Goal: Task Accomplishment & Management: Manage account settings

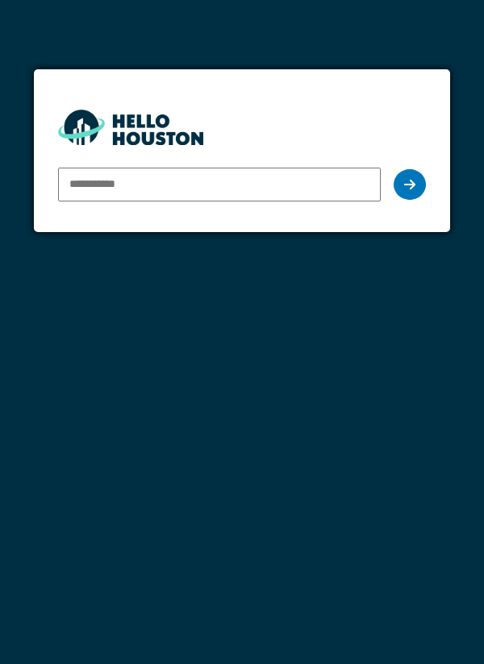
type input "**********"
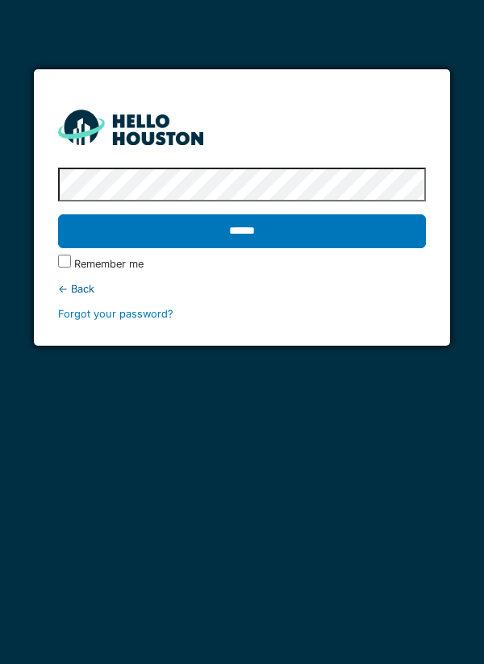
click at [400, 243] on input "******" at bounding box center [242, 231] width 368 height 34
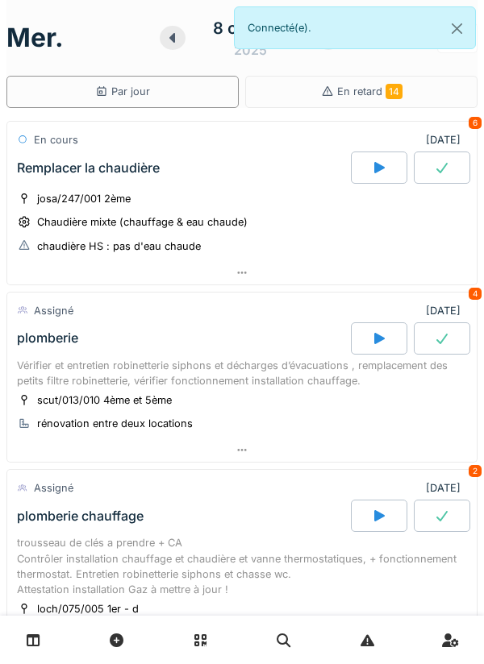
click at [475, 29] on div "Connecté(e)." at bounding box center [355, 27] width 242 height 43
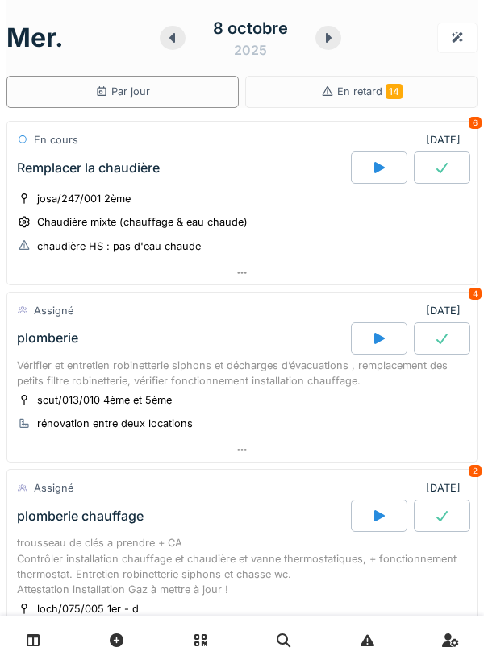
click at [409, 283] on div at bounding box center [241, 272] width 469 height 23
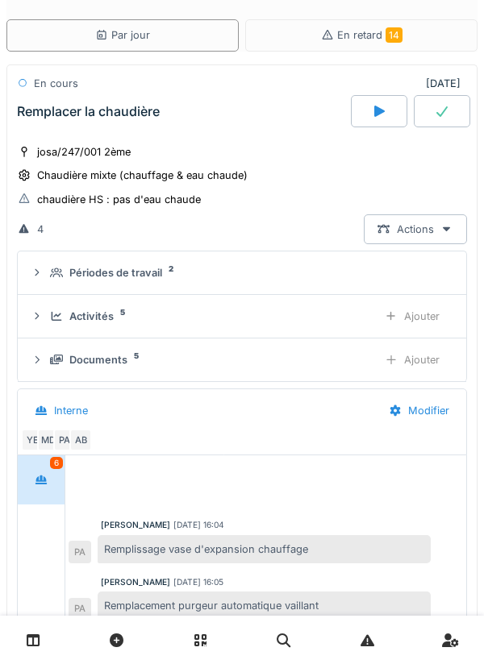
scroll to position [65, 0]
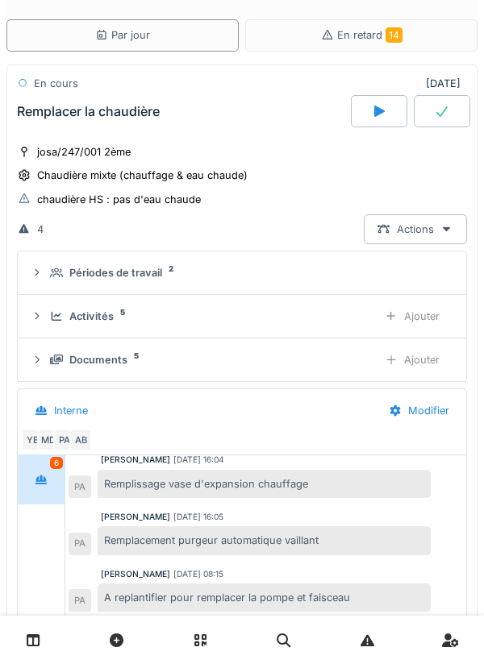
click at [422, 271] on div "Périodes de travail 2" at bounding box center [248, 272] width 397 height 15
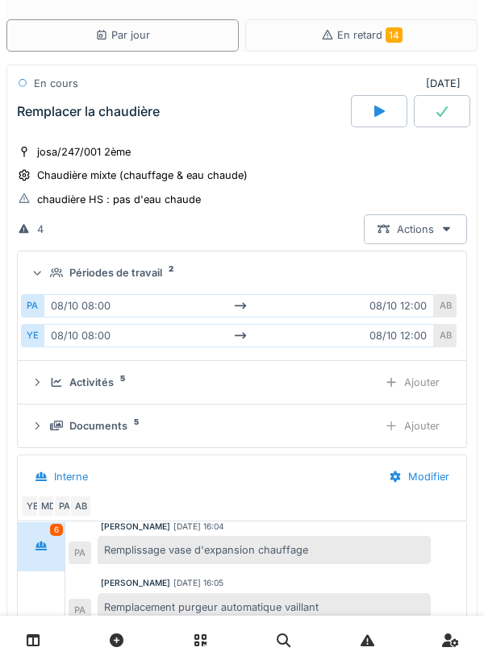
click at [350, 271] on div "Périodes de travail 2" at bounding box center [248, 272] width 397 height 15
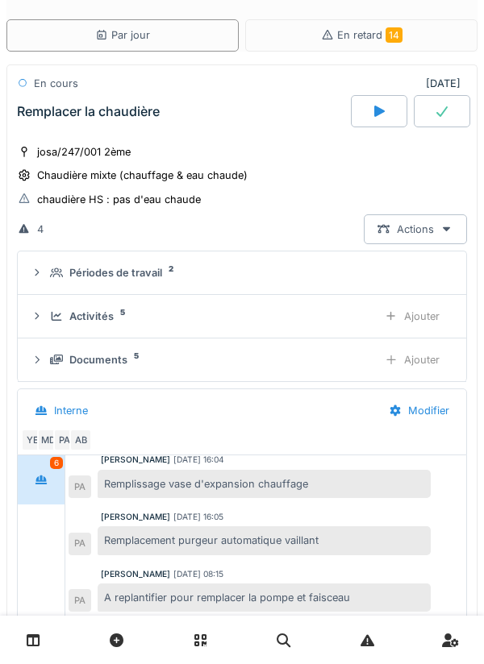
click at [351, 309] on div "Activités 5" at bounding box center [207, 316] width 314 height 15
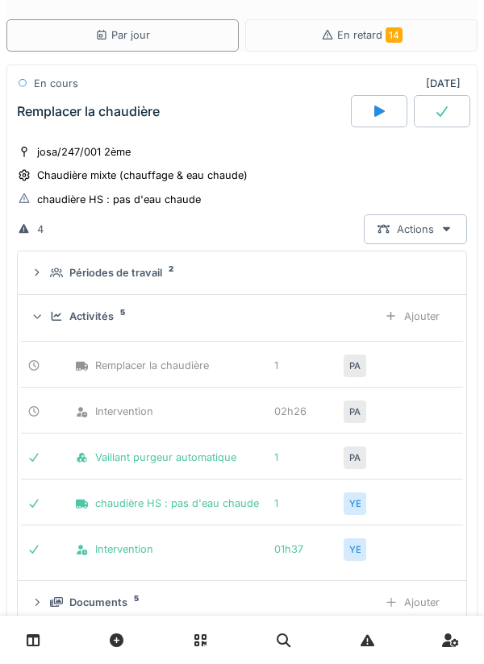
click at [409, 327] on div "Ajouter" at bounding box center [412, 317] width 82 height 30
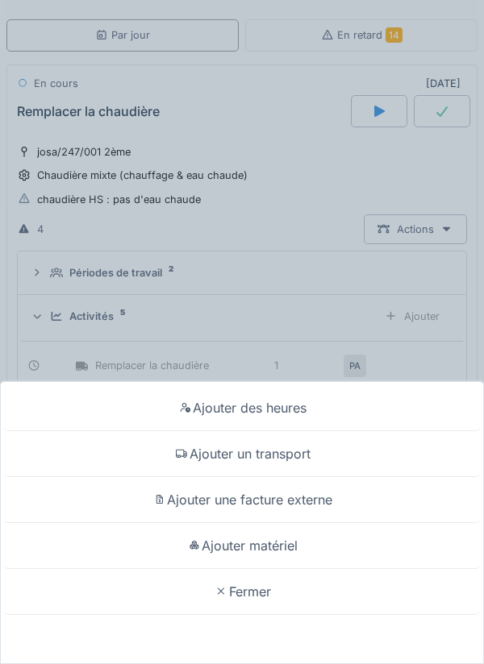
click at [395, 405] on div "Ajouter des heures" at bounding box center [242, 408] width 476 height 46
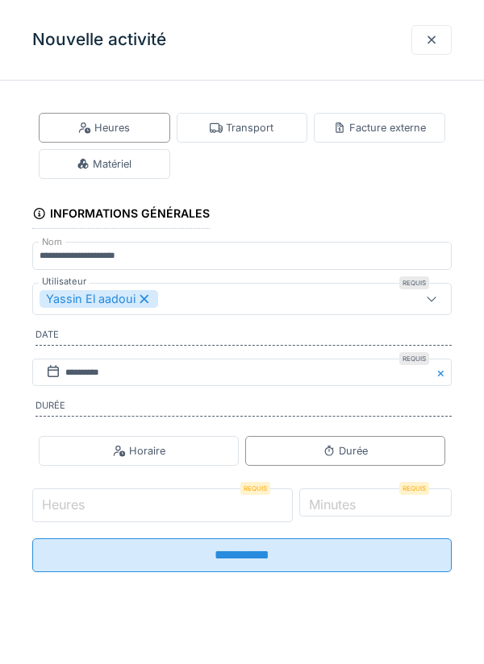
click at [252, 514] on input "Heures" at bounding box center [162, 506] width 260 height 34
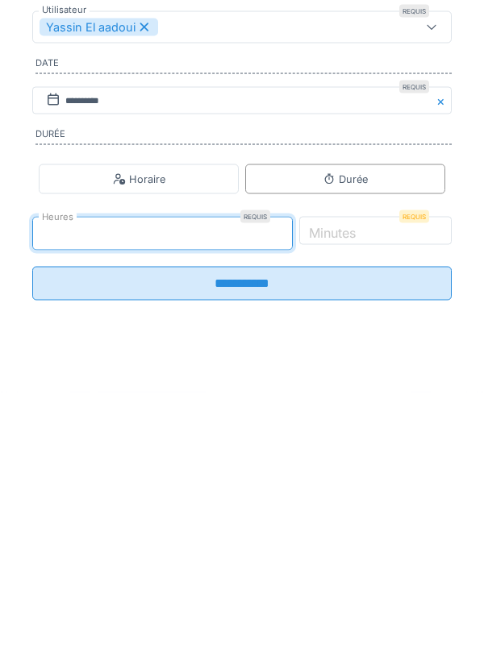
type input "*"
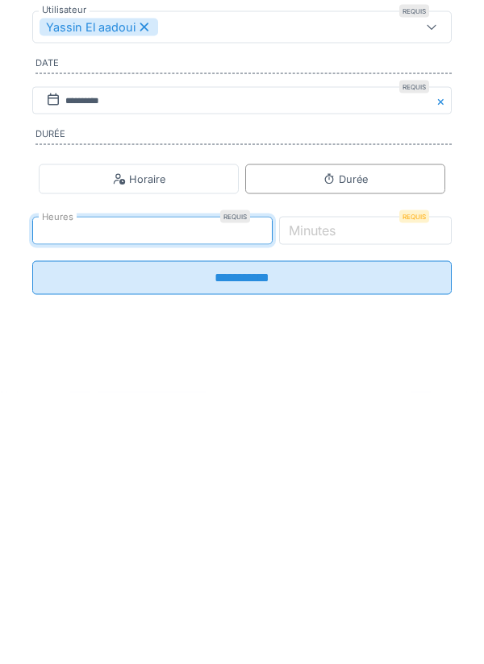
click at [339, 512] on label "Minutes" at bounding box center [311, 502] width 53 height 19
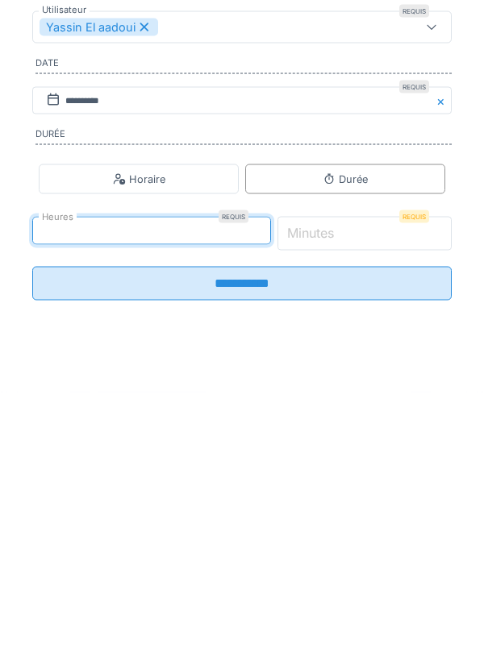
click at [384, 517] on input "*" at bounding box center [364, 506] width 175 height 34
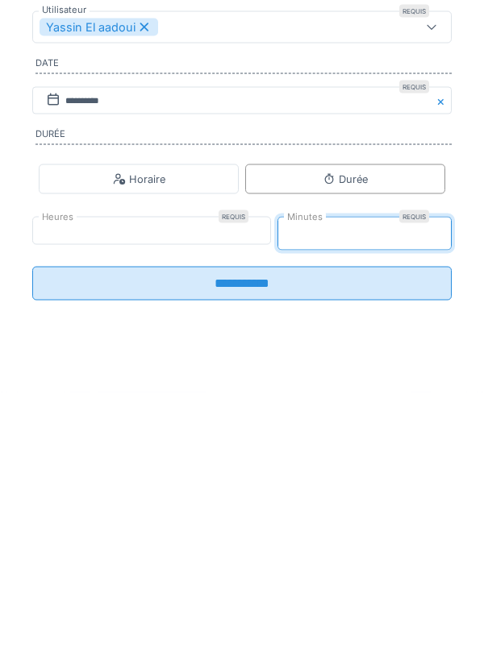
type input "**"
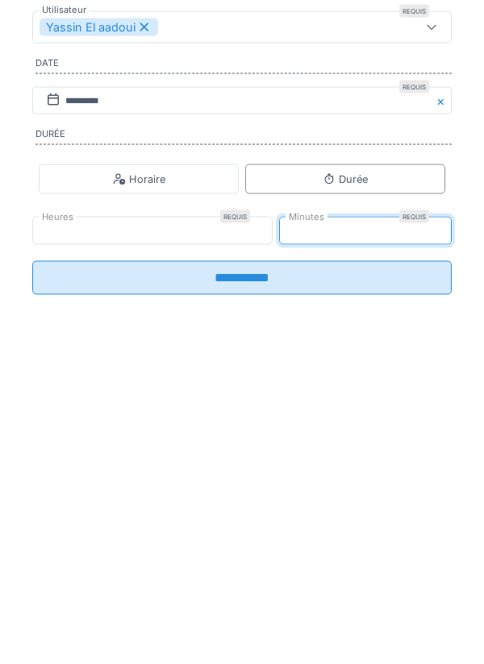
click at [389, 559] on input "**********" at bounding box center [241, 550] width 419 height 34
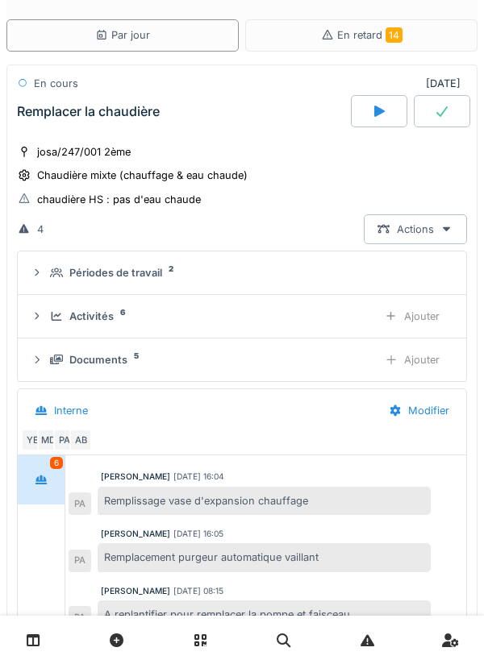
click at [354, 356] on div "Documents 5" at bounding box center [207, 359] width 314 height 15
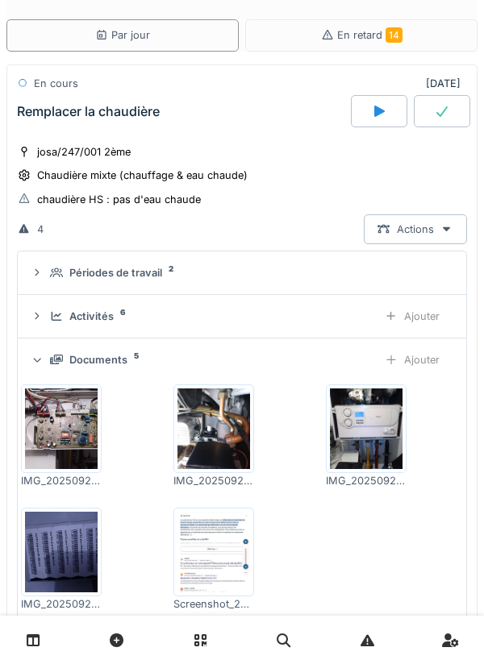
click at [355, 357] on div "Documents 5" at bounding box center [207, 359] width 314 height 15
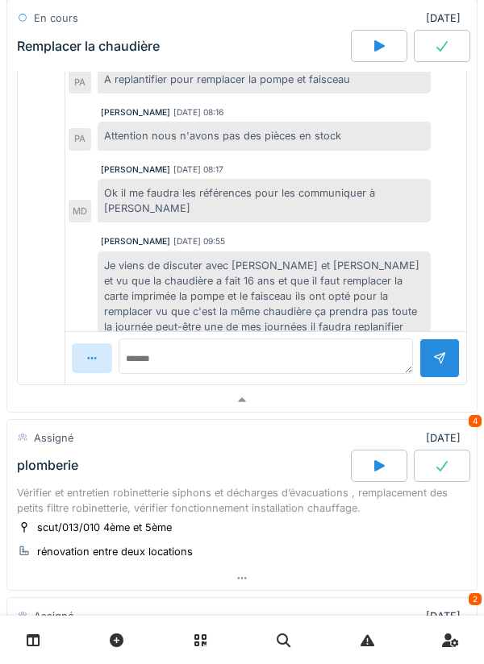
scroll to position [593, 0]
click at [360, 403] on div at bounding box center [241, 399] width 469 height 23
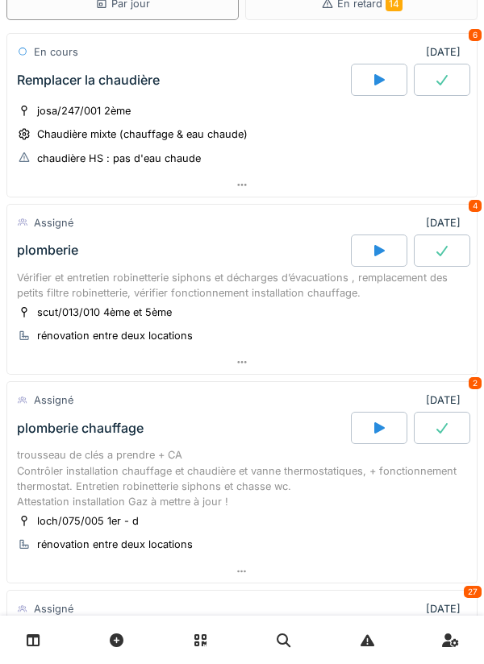
scroll to position [0, 0]
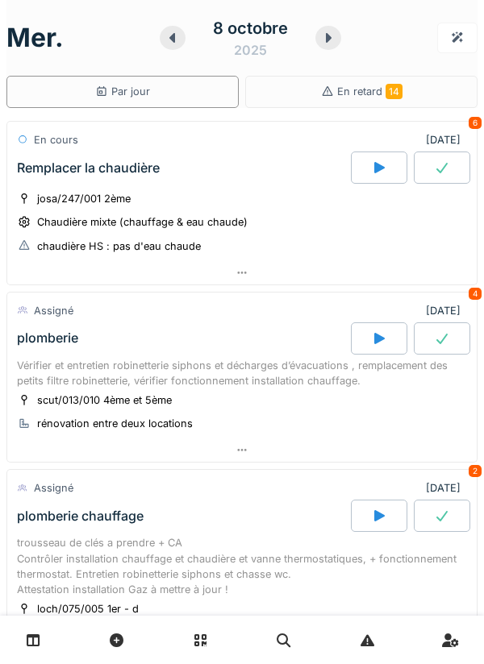
click at [331, 49] on div "8 octobre 2025" at bounding box center [250, 38] width 181 height 50
click at [318, 32] on div at bounding box center [328, 38] width 26 height 24
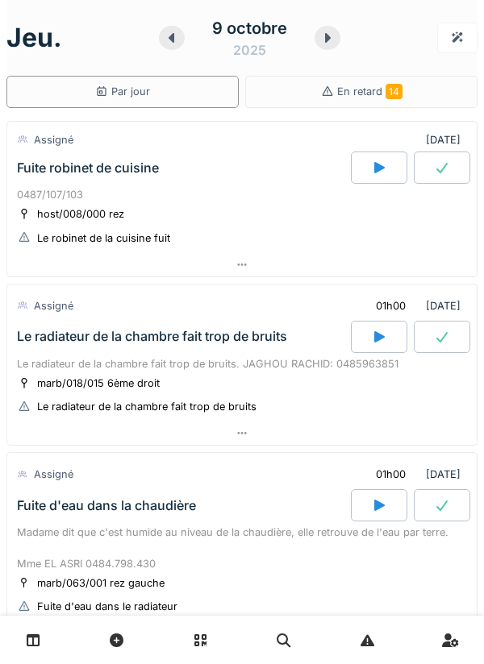
click at [385, 272] on div at bounding box center [241, 264] width 469 height 23
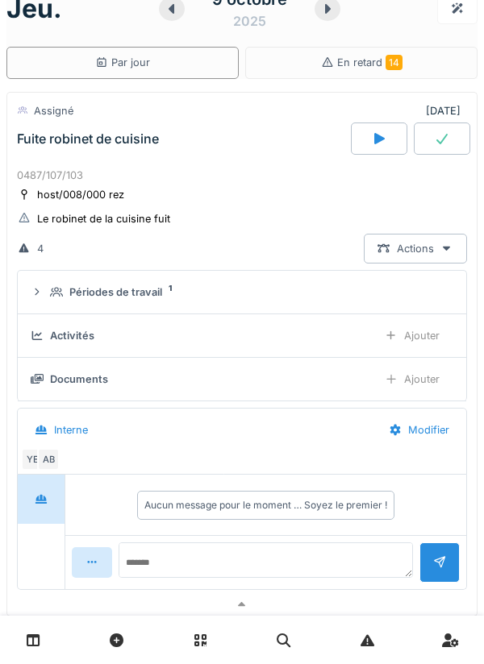
scroll to position [56, 0]
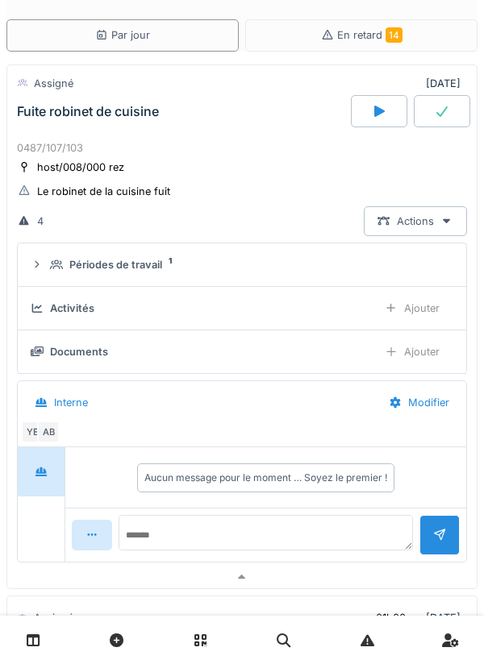
click at [339, 265] on div "Périodes de travail 1" at bounding box center [248, 264] width 397 height 15
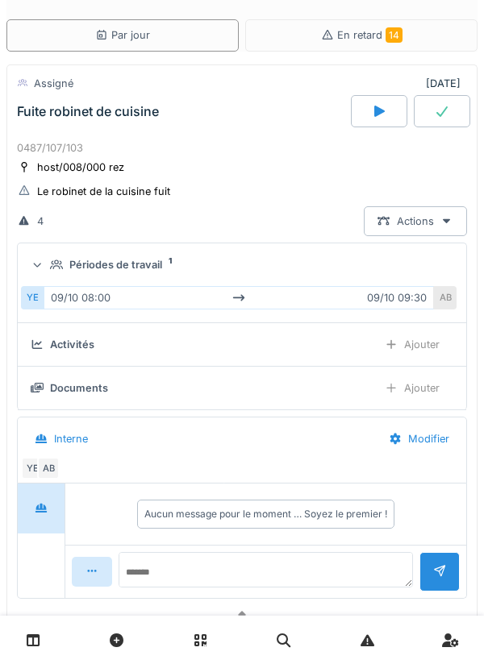
click at [356, 273] on summary "Périodes de travail 1" at bounding box center [241, 265] width 435 height 30
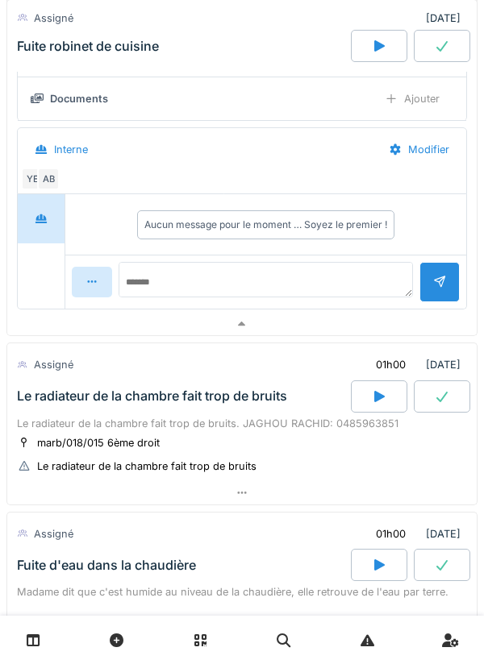
click at [331, 330] on div at bounding box center [241, 324] width 469 height 23
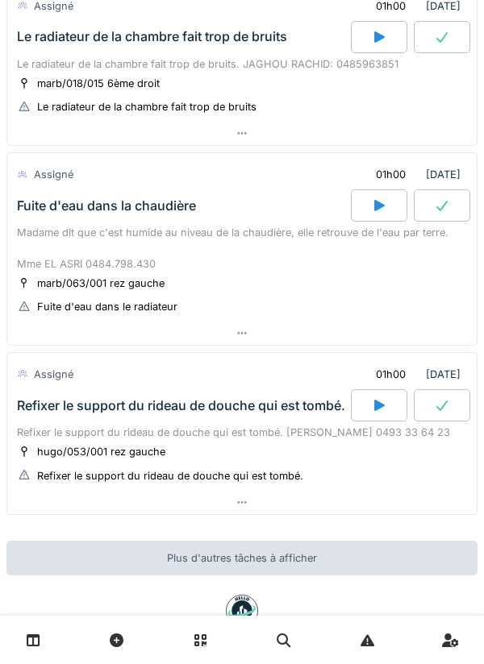
click at [329, 342] on div at bounding box center [241, 333] width 469 height 23
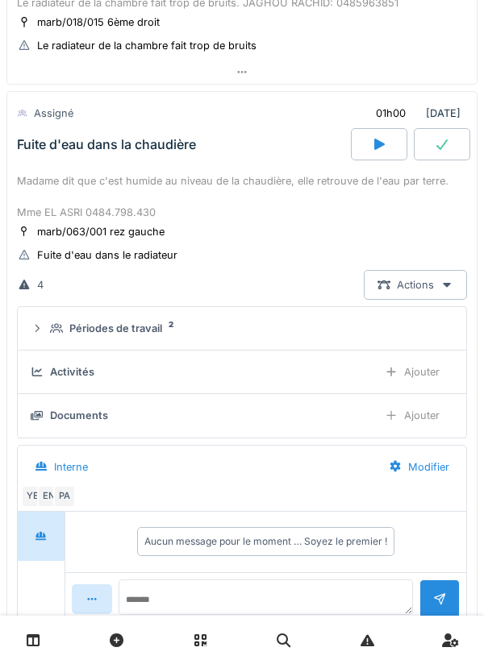
scroll to position [388, 0]
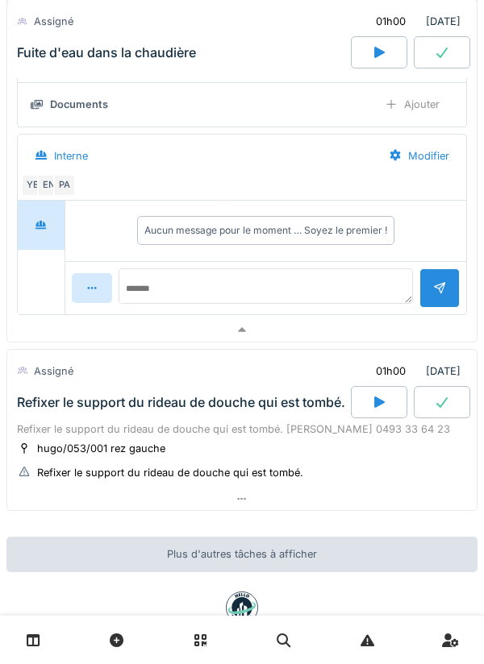
click at [324, 335] on div at bounding box center [241, 329] width 469 height 23
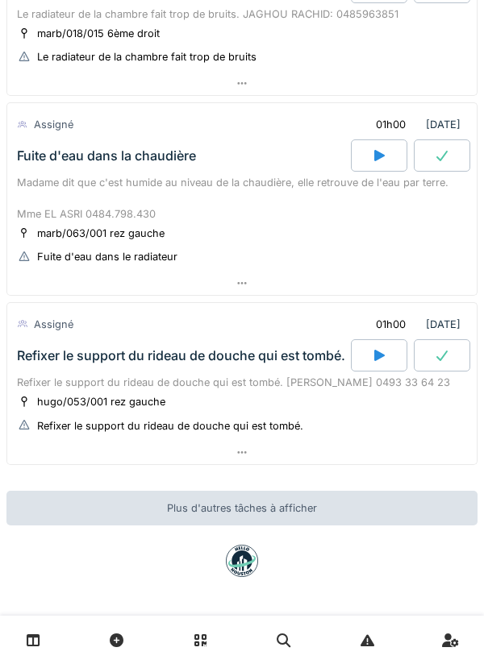
scroll to position [350, 0]
click at [324, 447] on div at bounding box center [241, 452] width 469 height 23
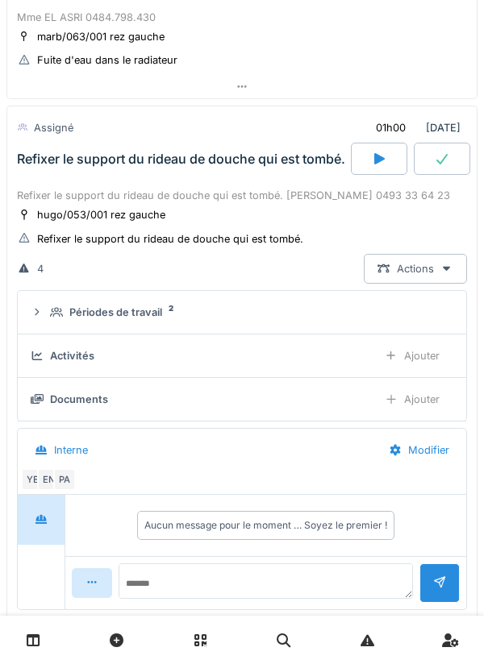
scroll to position [588, 0]
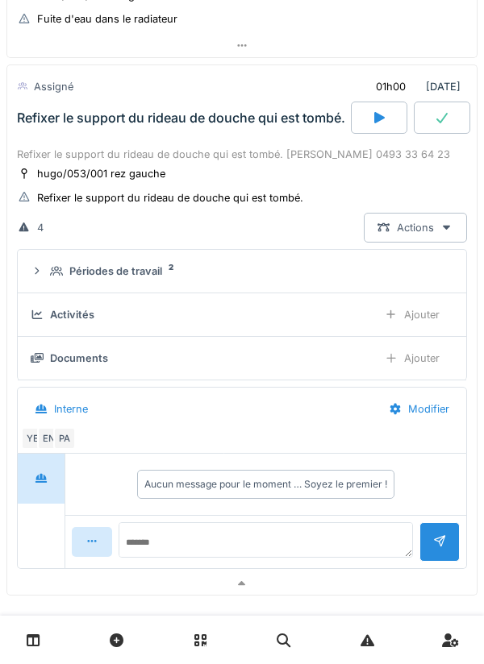
click at [338, 264] on div "Périodes de travail 2" at bounding box center [248, 271] width 397 height 15
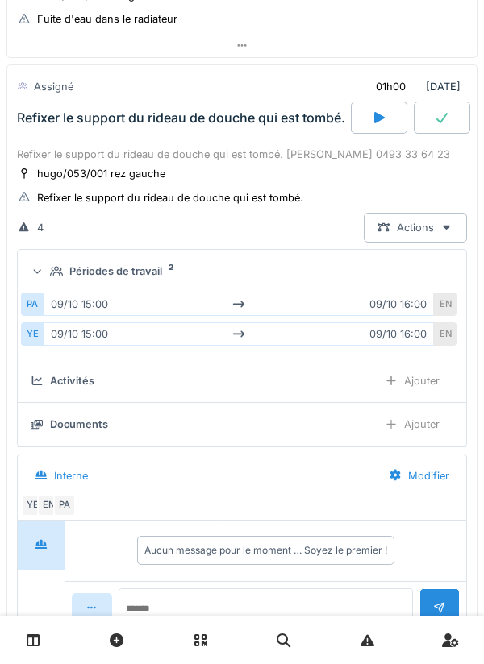
click at [352, 272] on div "Périodes de travail 2" at bounding box center [248, 271] width 397 height 15
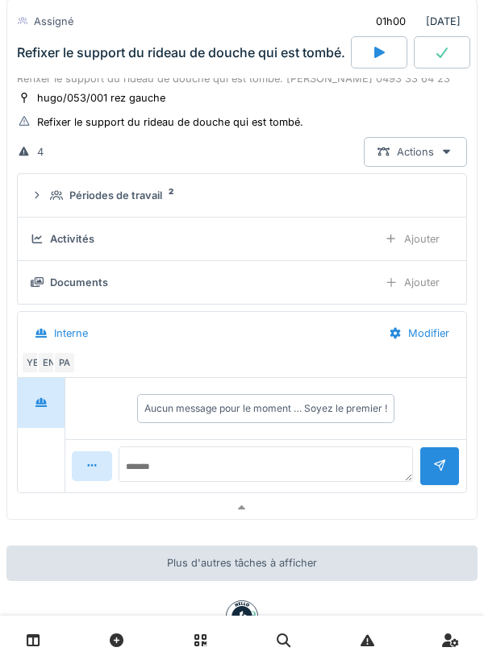
scroll to position [719, 0]
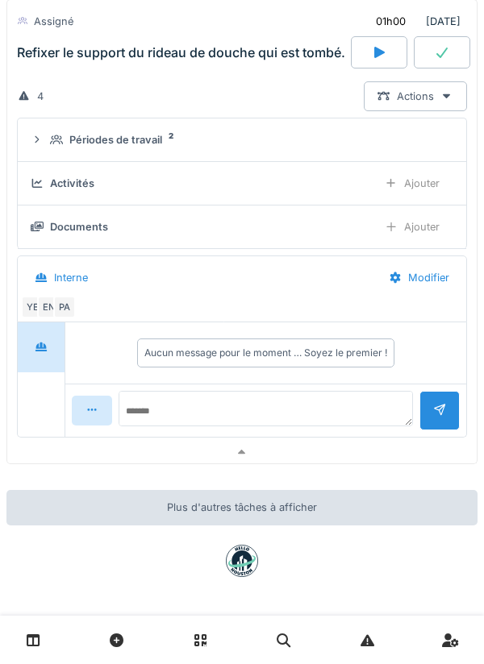
click at [307, 447] on div at bounding box center [241, 452] width 469 height 23
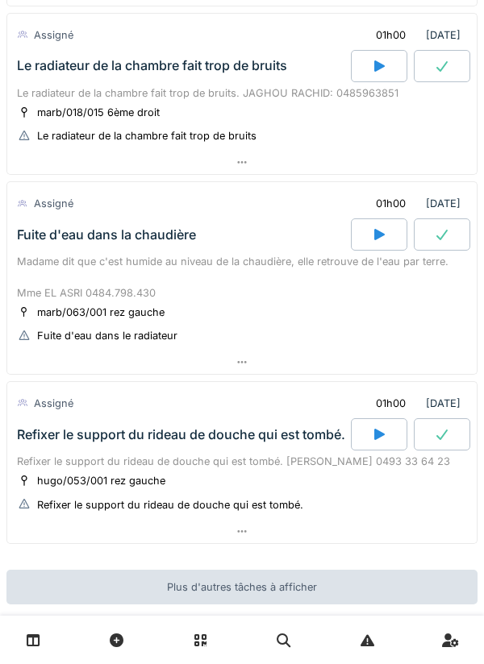
click at [325, 352] on div at bounding box center [241, 362] width 469 height 23
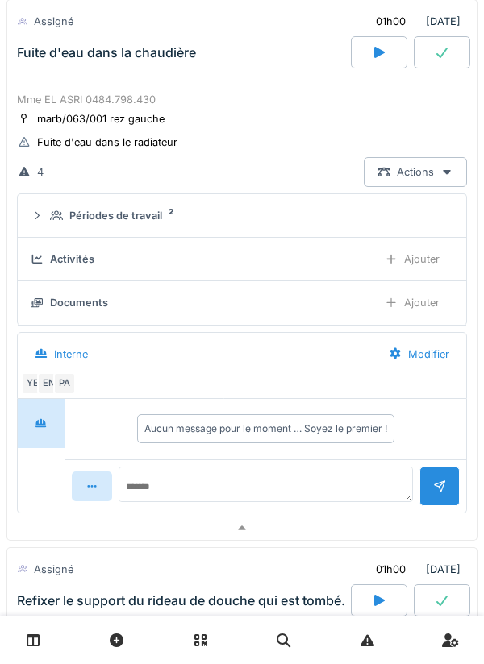
click at [360, 520] on div at bounding box center [241, 528] width 469 height 23
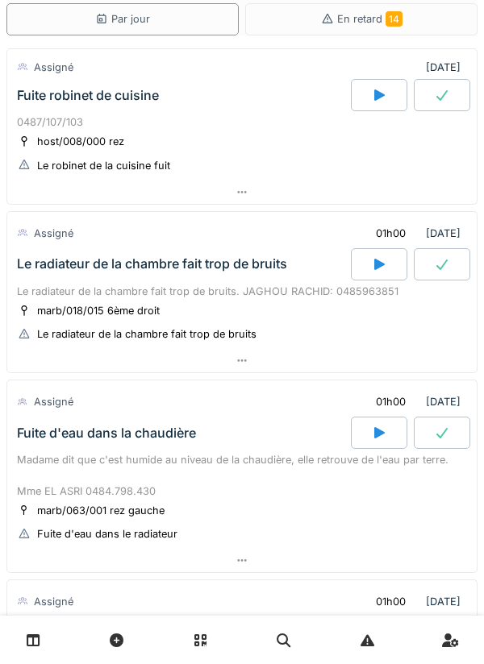
scroll to position [69, 0]
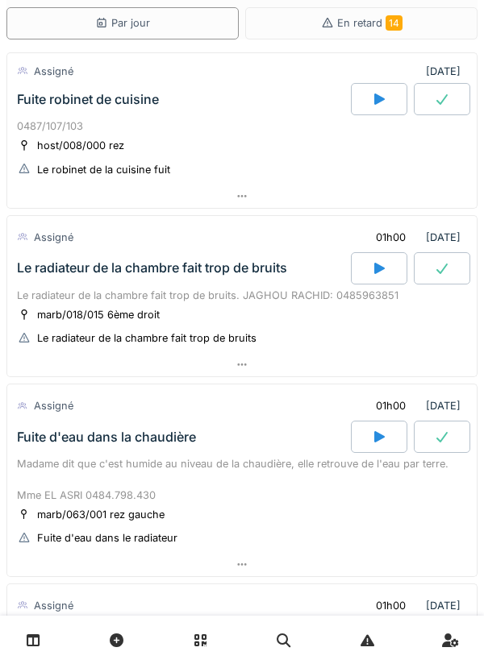
click at [328, 367] on div at bounding box center [241, 364] width 469 height 23
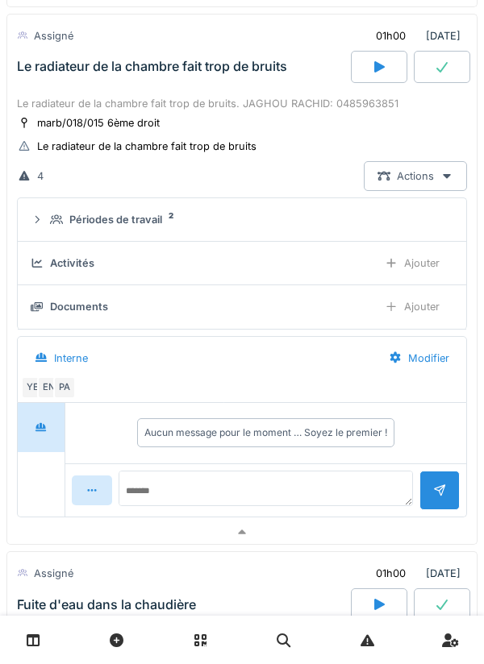
click at [340, 524] on div at bounding box center [241, 532] width 469 height 23
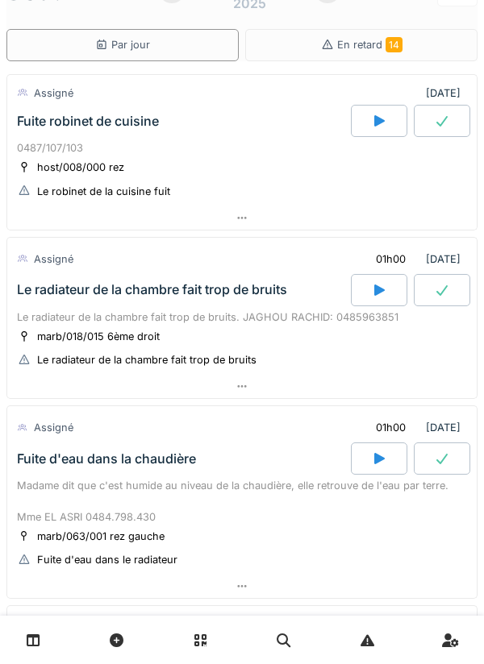
scroll to position [0, 0]
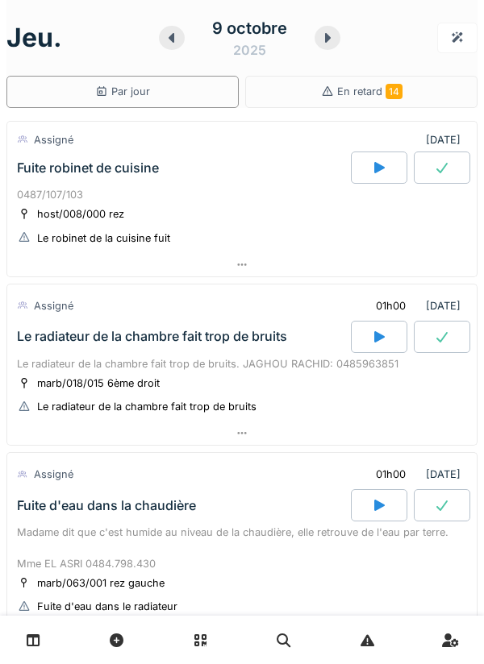
click at [390, 256] on div at bounding box center [241, 264] width 469 height 23
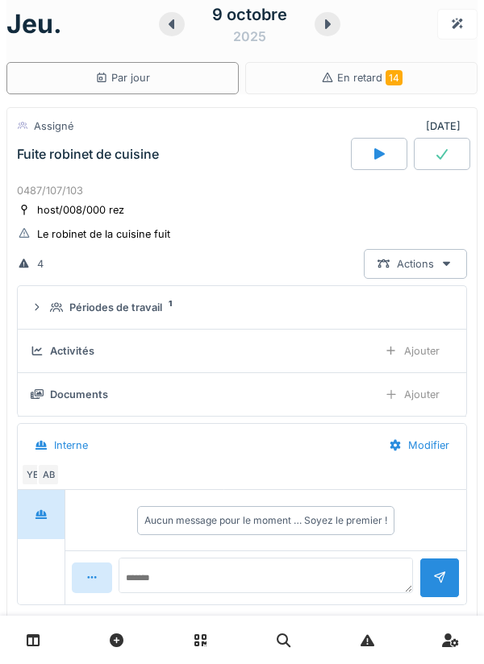
scroll to position [56, 0]
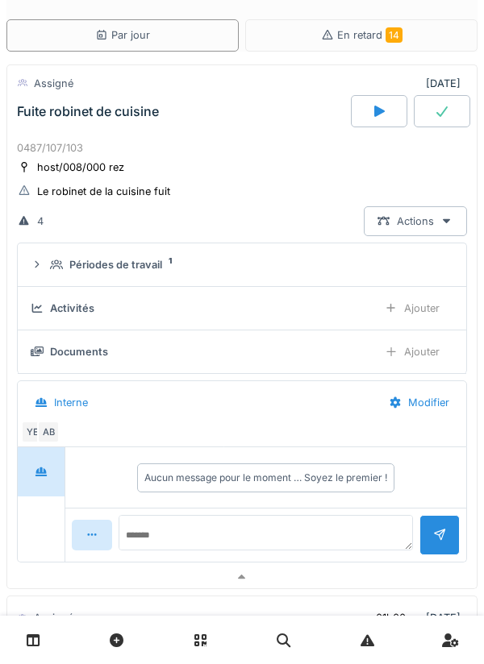
click at [400, 270] on div "Périodes de travail 1" at bounding box center [248, 264] width 397 height 15
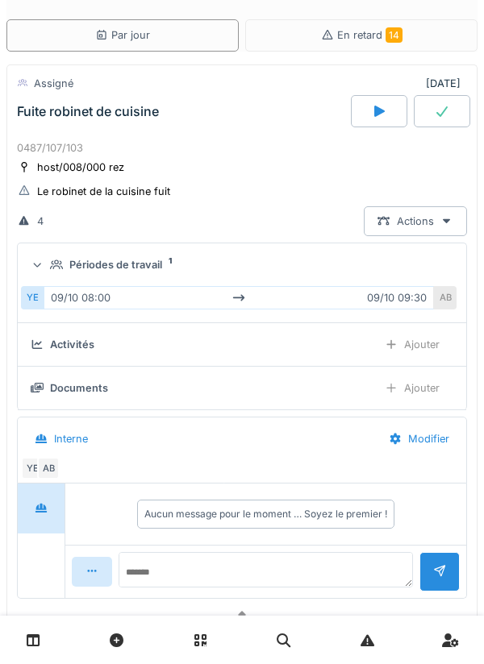
click at [411, 277] on summary "Périodes de travail 1" at bounding box center [241, 265] width 435 height 30
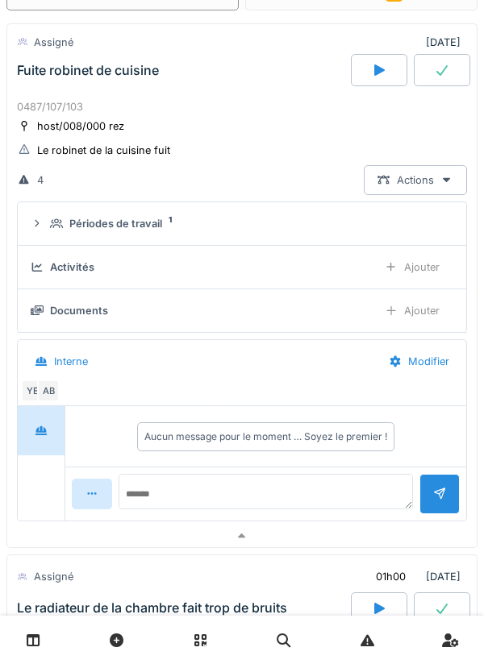
scroll to position [100, 0]
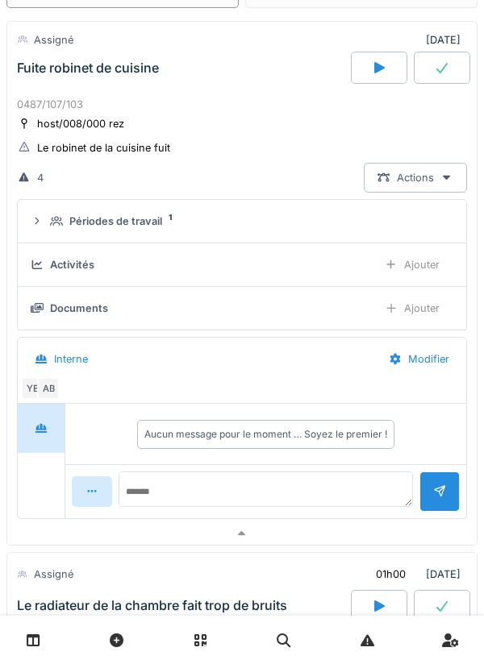
click at [392, 544] on div at bounding box center [241, 533] width 469 height 23
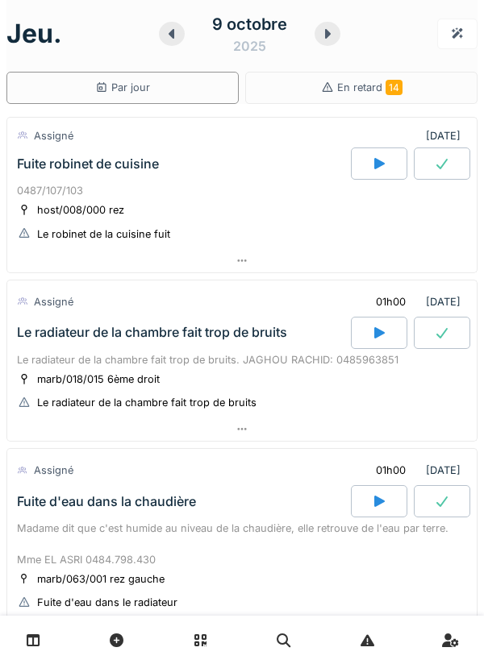
scroll to position [0, 0]
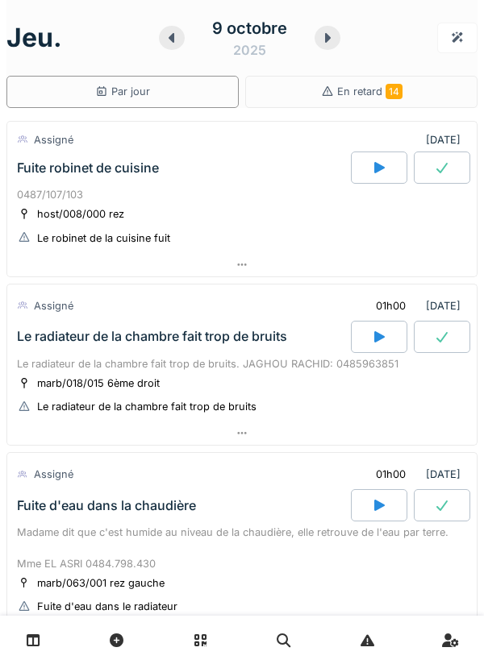
click at [326, 44] on div at bounding box center [327, 38] width 26 height 24
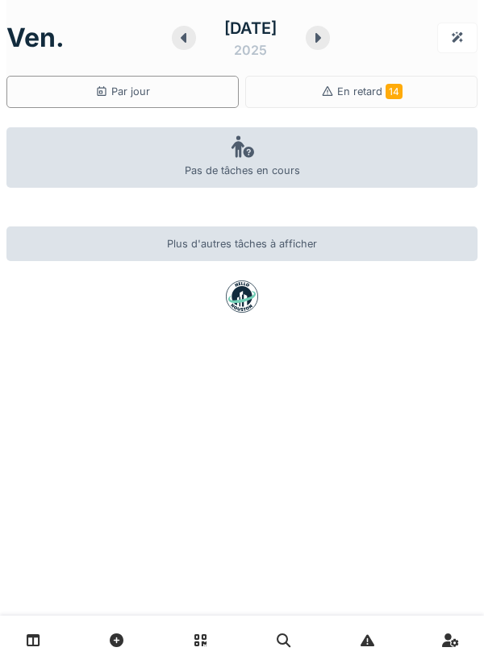
click at [326, 39] on icon at bounding box center [318, 37] width 16 height 13
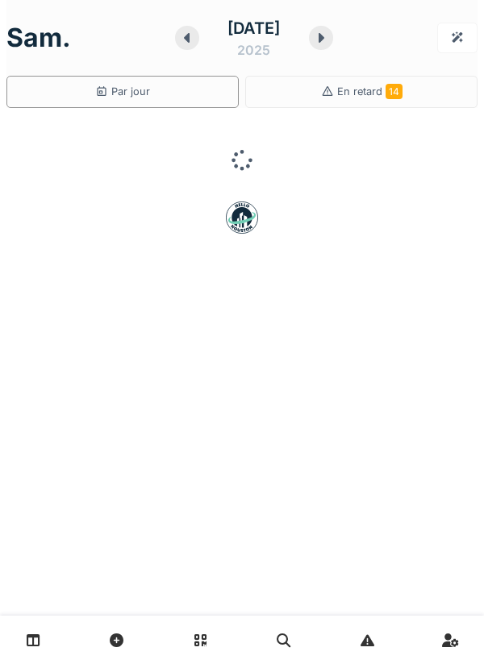
click at [324, 38] on icon at bounding box center [321, 38] width 6 height 10
click at [326, 43] on icon at bounding box center [318, 37] width 16 height 13
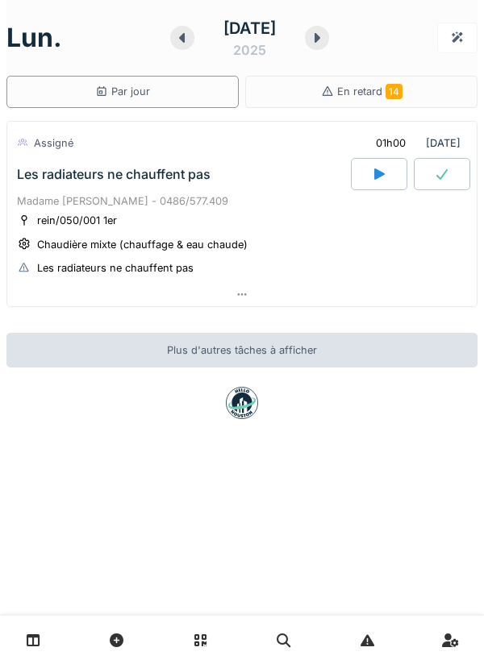
click at [320, 294] on div at bounding box center [241, 294] width 469 height 23
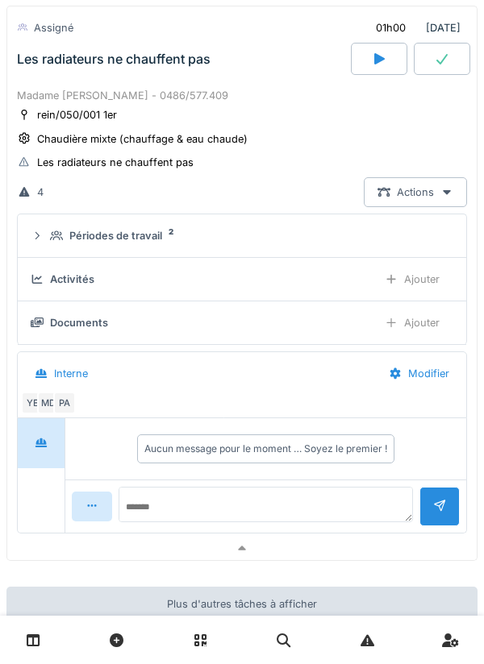
scroll to position [113, 0]
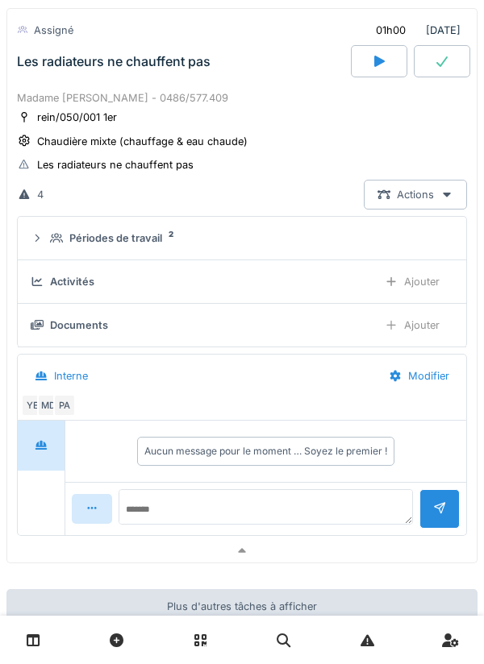
click at [359, 560] on div at bounding box center [241, 550] width 469 height 23
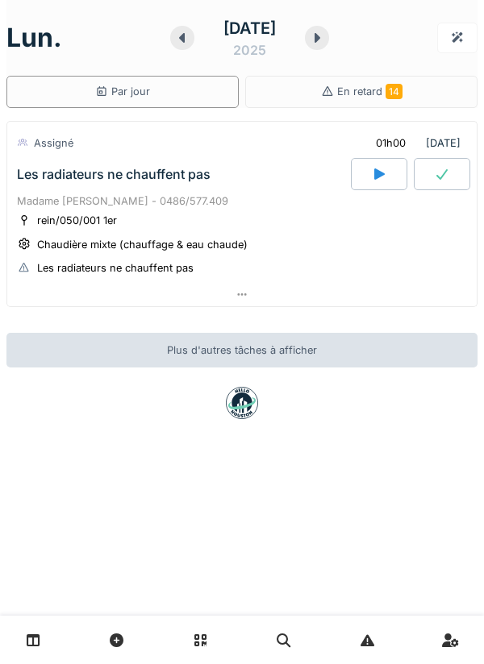
scroll to position [0, 0]
click at [320, 40] on icon at bounding box center [317, 38] width 6 height 10
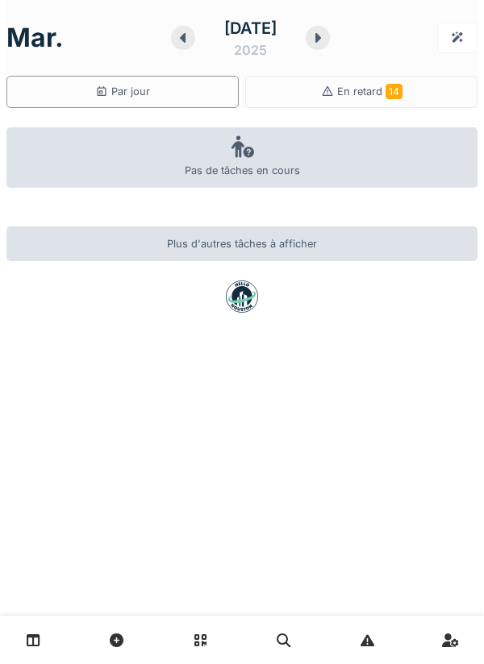
click at [326, 39] on icon at bounding box center [318, 37] width 16 height 13
click at [322, 48] on div "15 octobre 2025" at bounding box center [250, 38] width 159 height 50
click at [326, 40] on icon at bounding box center [318, 37] width 16 height 13
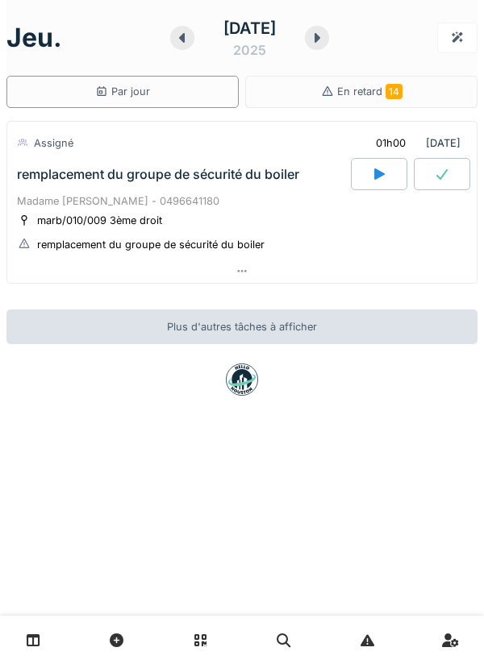
click at [351, 273] on div at bounding box center [241, 271] width 469 height 23
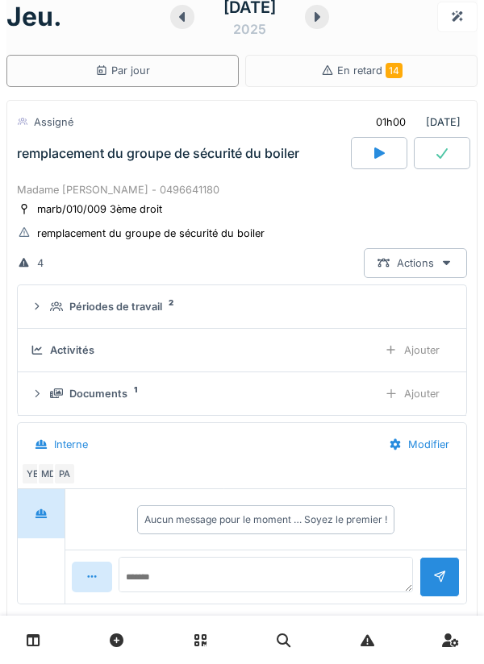
scroll to position [56, 0]
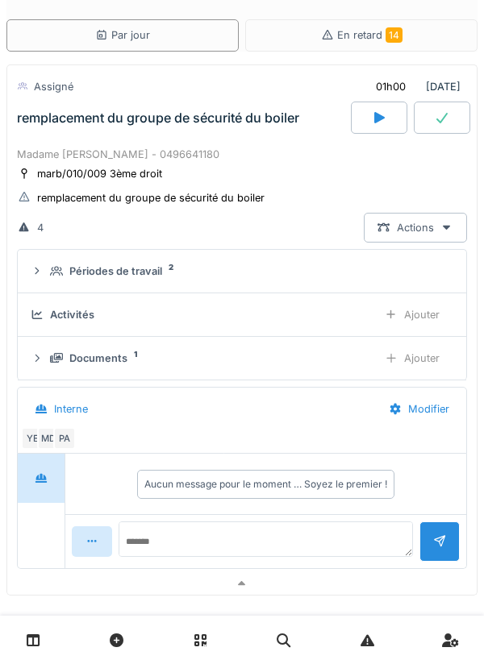
click at [323, 272] on div "Périodes de travail 2" at bounding box center [248, 271] width 397 height 15
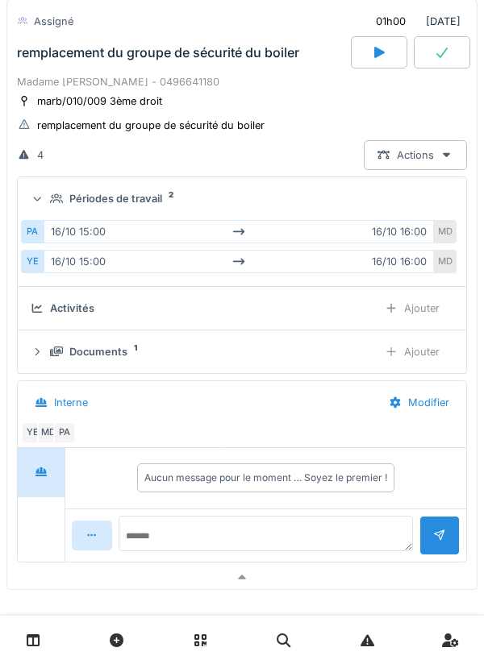
scroll to position [135, 0]
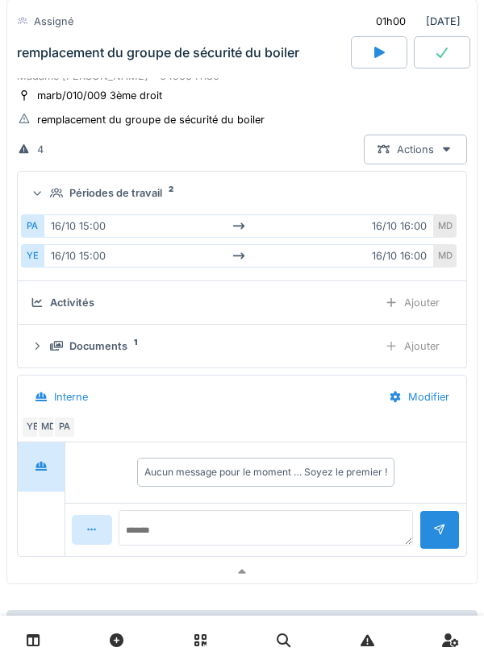
click at [318, 339] on div "Documents 1" at bounding box center [207, 346] width 314 height 15
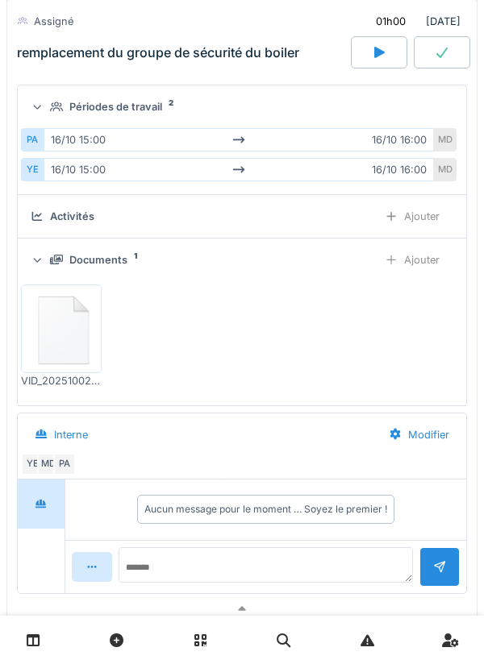
scroll to position [223, 0]
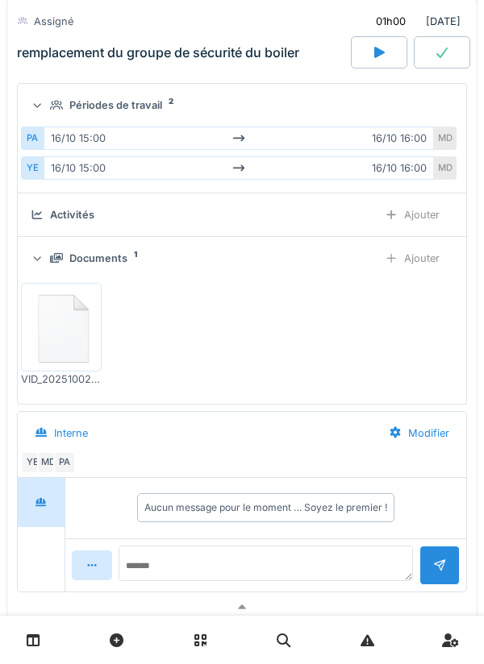
click at [84, 331] on img at bounding box center [61, 327] width 73 height 81
click at [72, 332] on img at bounding box center [61, 327] width 73 height 81
click at [75, 339] on img at bounding box center [61, 327] width 73 height 81
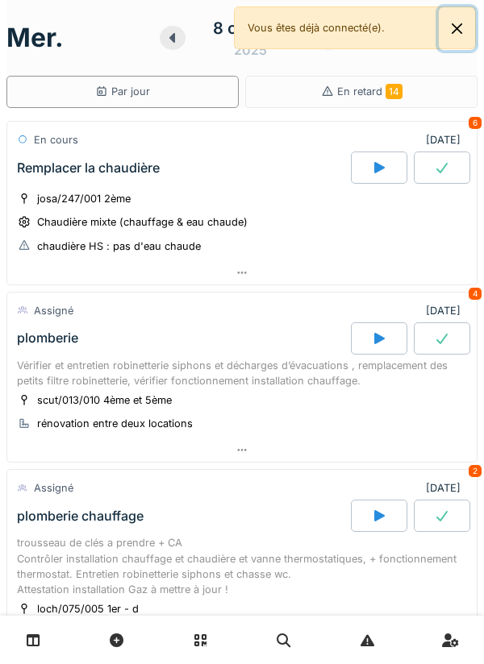
click at [451, 26] on button "Close" at bounding box center [457, 28] width 36 height 43
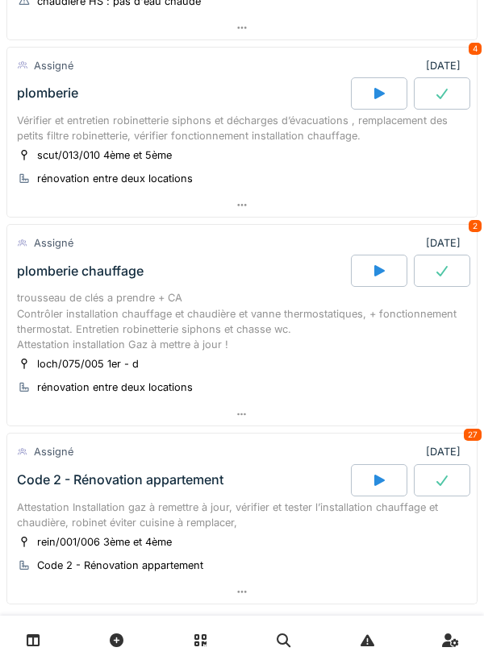
scroll to position [246, 0]
click at [365, 424] on div at bounding box center [241, 413] width 469 height 23
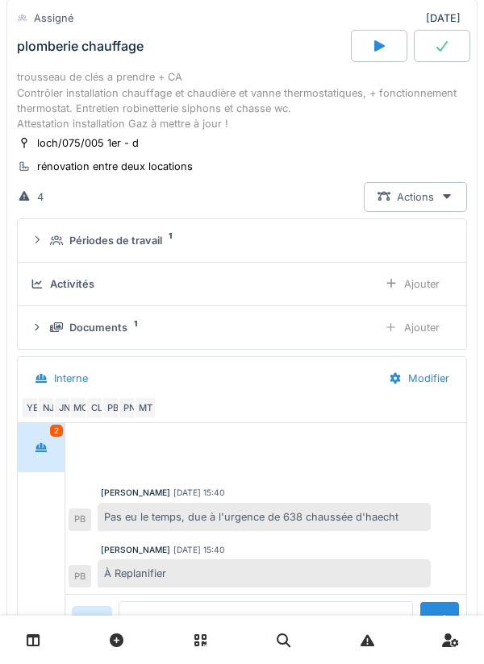
scroll to position [474, 0]
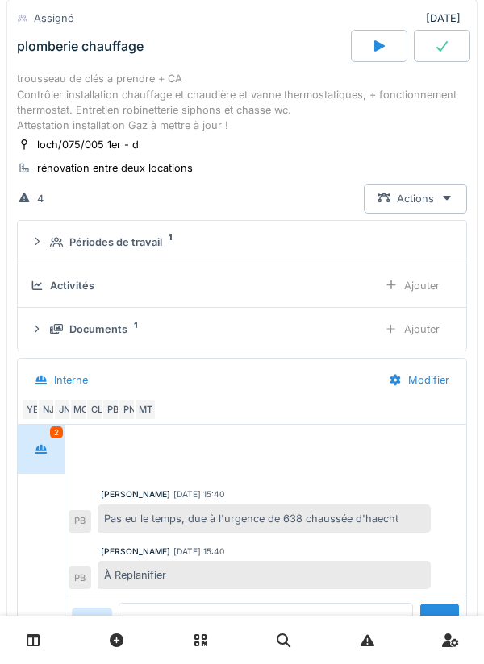
click at [335, 326] on div "Documents 1" at bounding box center [207, 329] width 314 height 15
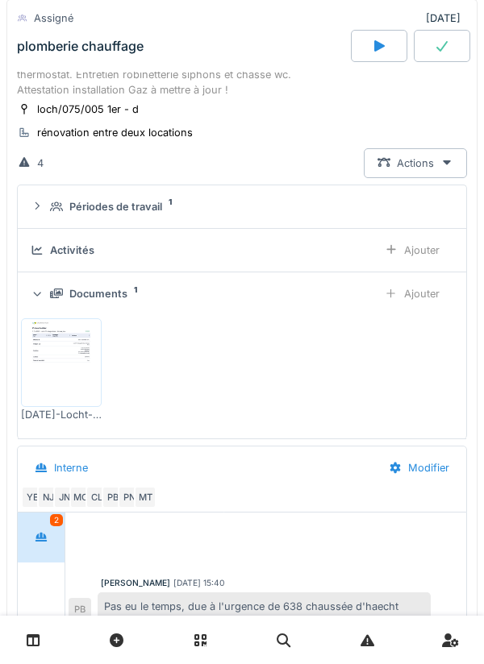
click at [353, 286] on div "Documents 1" at bounding box center [207, 293] width 314 height 15
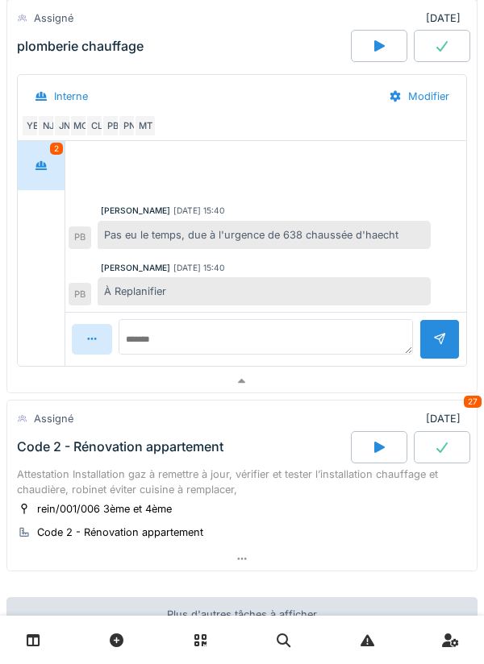
scroll to position [756, 0]
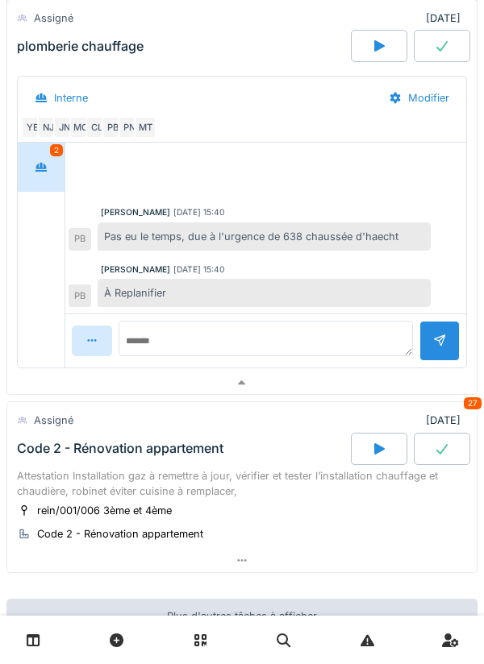
click at [147, 133] on div "MT" at bounding box center [145, 127] width 23 height 23
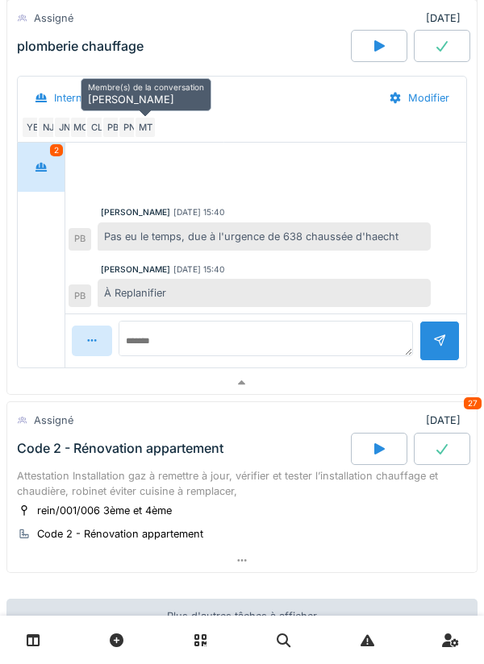
click at [129, 135] on div "PN" at bounding box center [129, 127] width 23 height 23
click at [115, 137] on div "PB" at bounding box center [113, 127] width 23 height 23
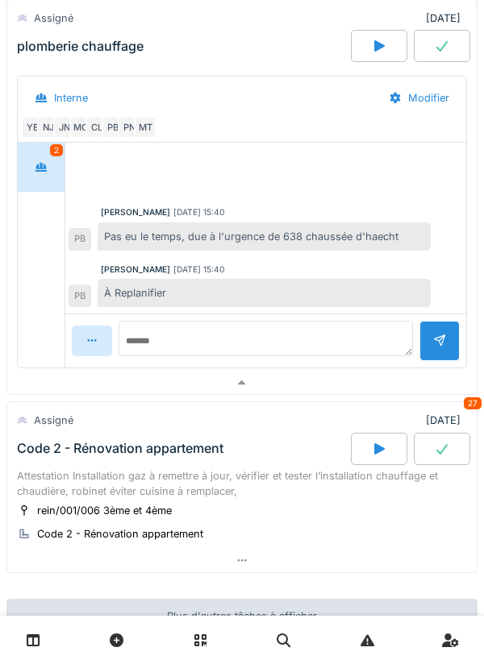
click at [99, 133] on div "CL" at bounding box center [96, 127] width 23 height 23
click at [82, 131] on div "MC" at bounding box center [80, 127] width 23 height 23
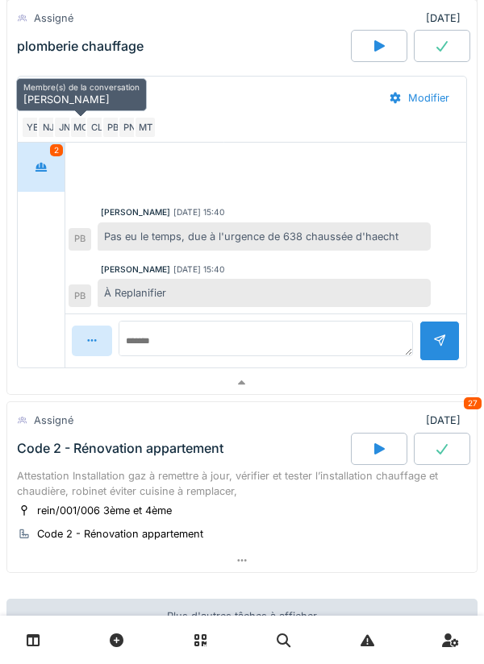
click at [61, 134] on div "JN" at bounding box center [64, 127] width 23 height 23
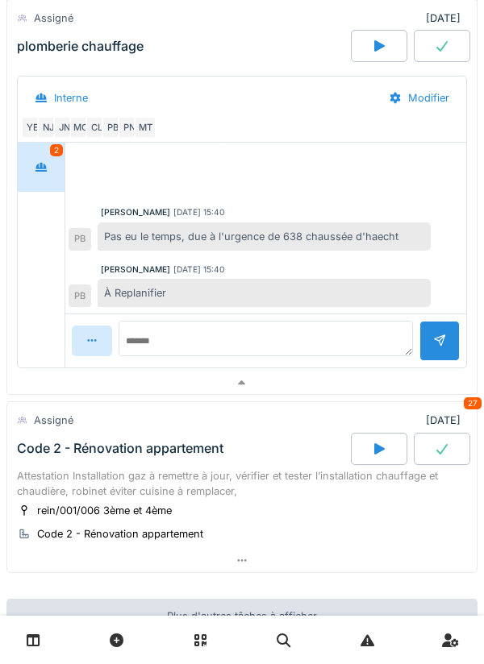
click at [82, 137] on div "MC" at bounding box center [80, 127] width 23 height 23
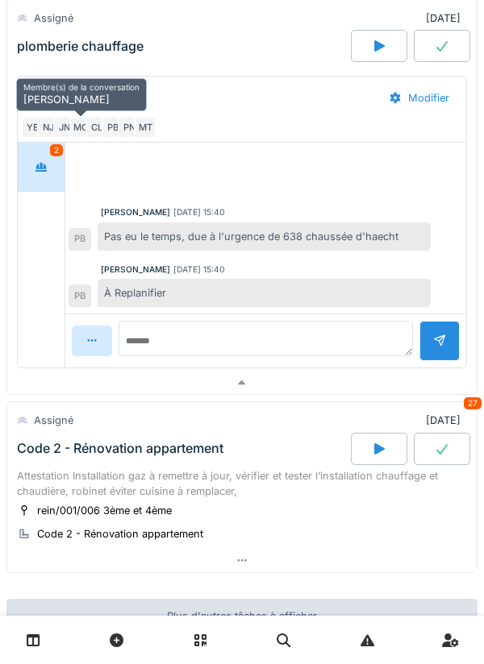
click at [49, 135] on div "NJ" at bounding box center [48, 127] width 23 height 23
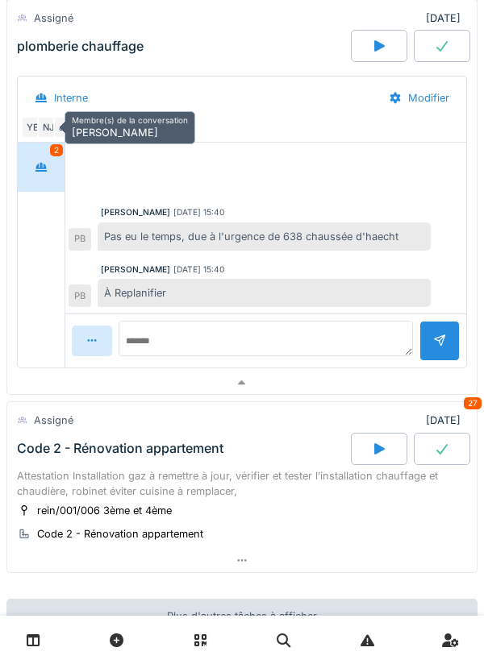
click at [28, 130] on div "YE" at bounding box center [32, 127] width 23 height 23
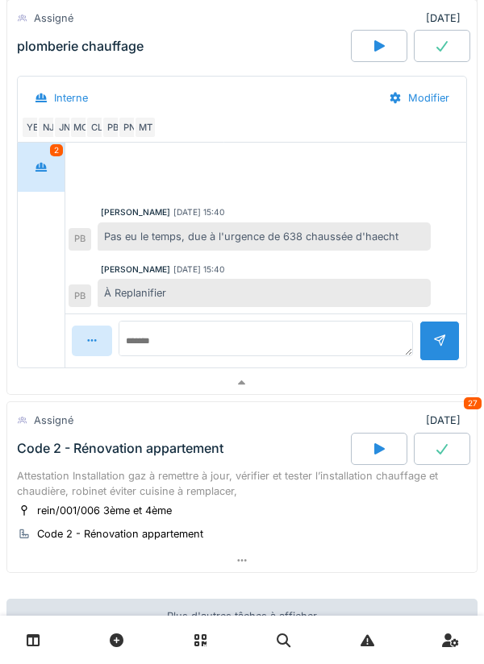
click at [376, 382] on div at bounding box center [241, 383] width 469 height 23
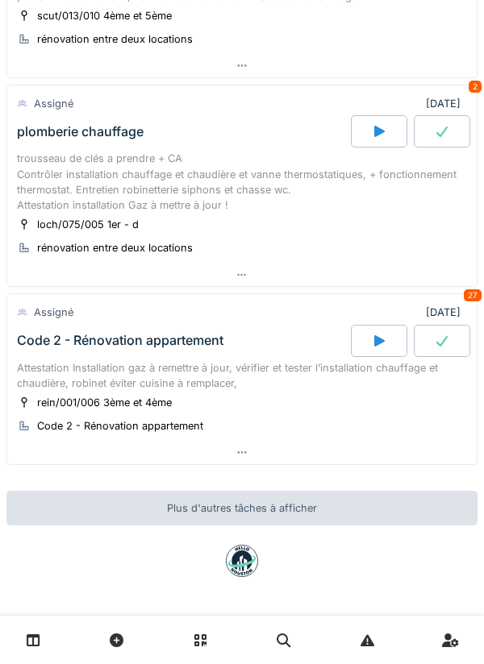
click at [376, 385] on div "Attestation Installation gaz à remettre à jour, vérifier et tester l’installati…" at bounding box center [242, 375] width 450 height 31
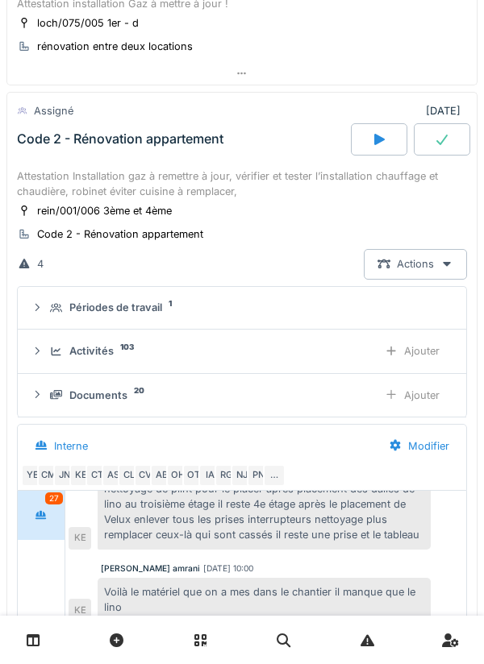
scroll to position [583, 0]
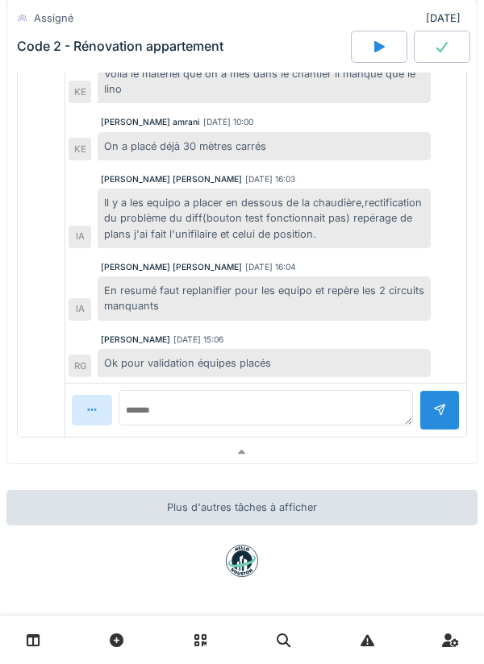
click at [341, 445] on div at bounding box center [241, 452] width 469 height 23
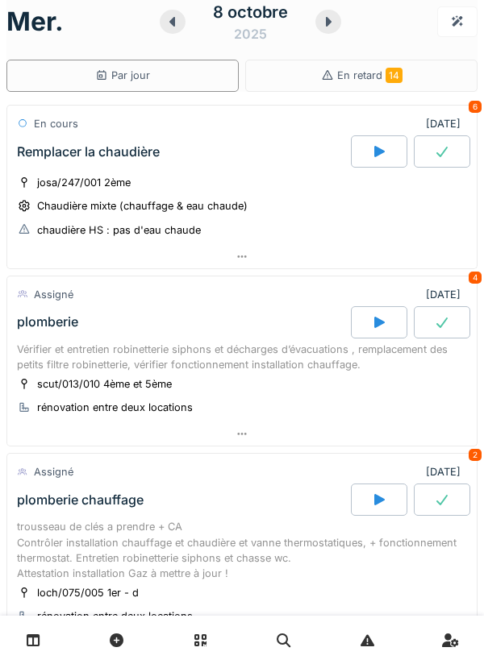
scroll to position [0, 0]
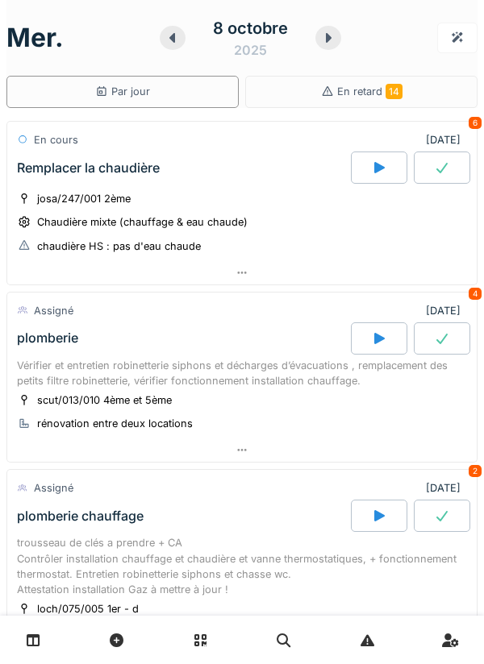
click at [369, 384] on div "Vérifier et entretien robinetterie siphons et décharges d’évacuations , remplac…" at bounding box center [242, 373] width 450 height 31
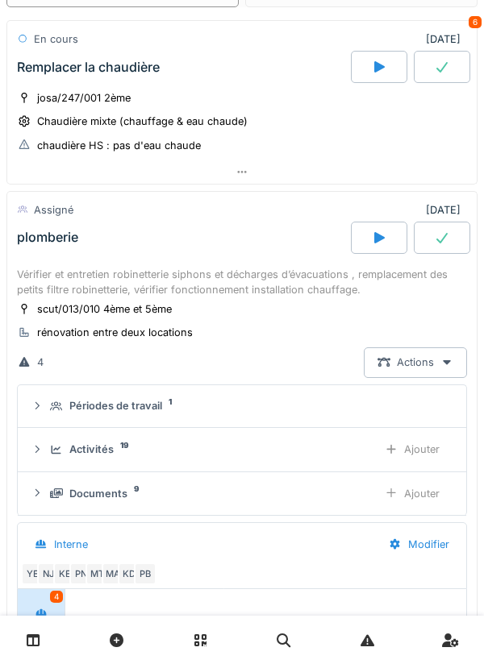
scroll to position [227, 0]
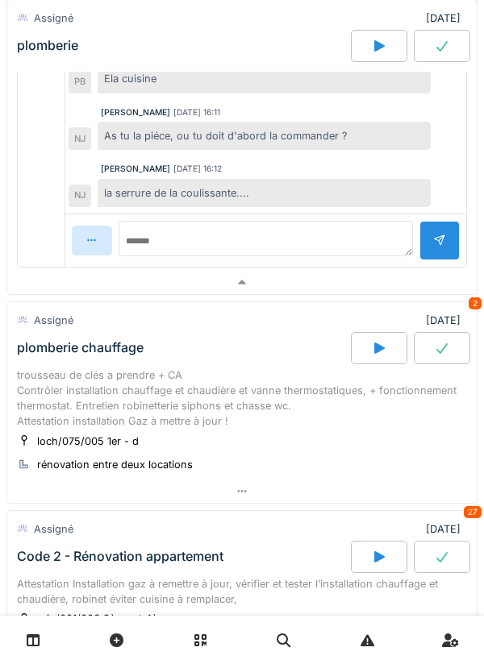
click at [363, 292] on div at bounding box center [241, 282] width 469 height 23
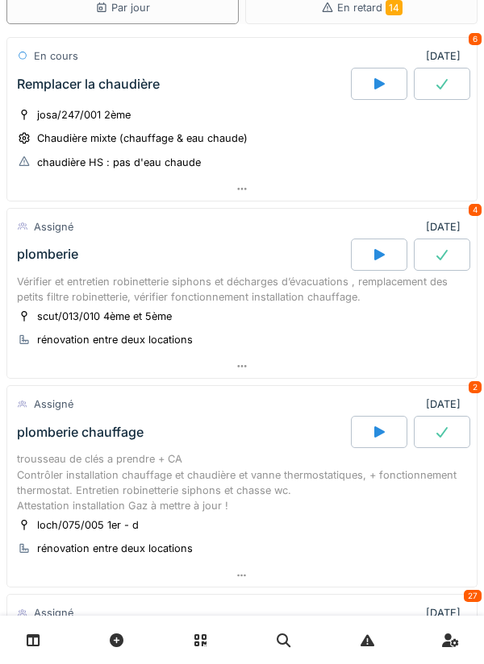
scroll to position [0, 0]
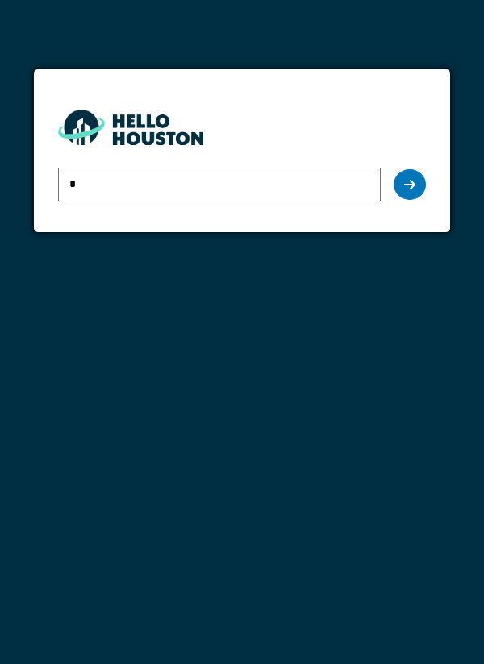
type input "**********"
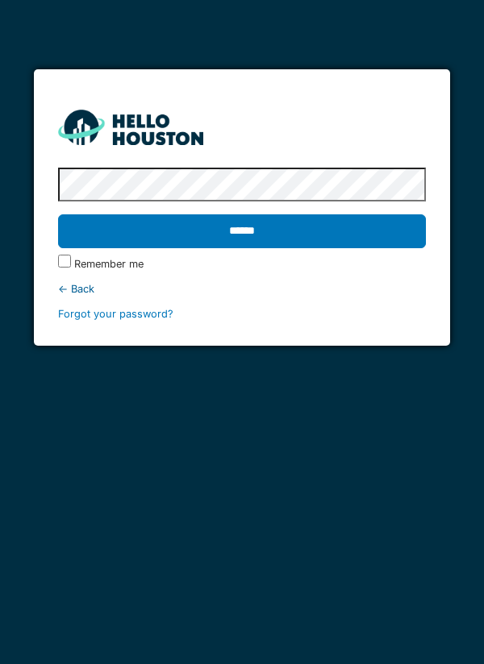
click at [385, 244] on input "******" at bounding box center [242, 231] width 368 height 34
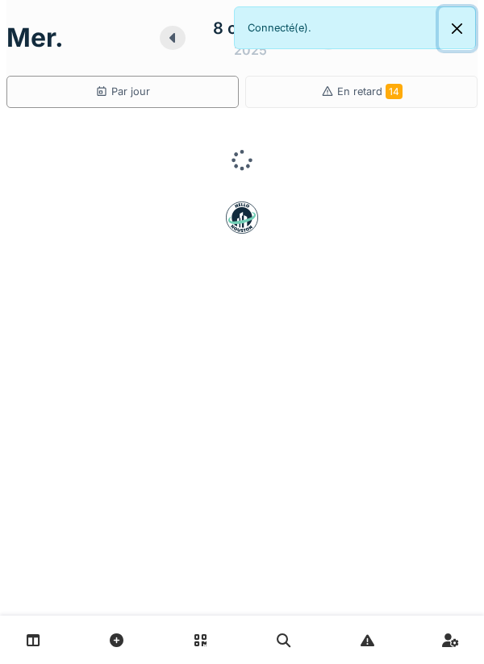
click at [464, 27] on button "Close" at bounding box center [457, 28] width 36 height 43
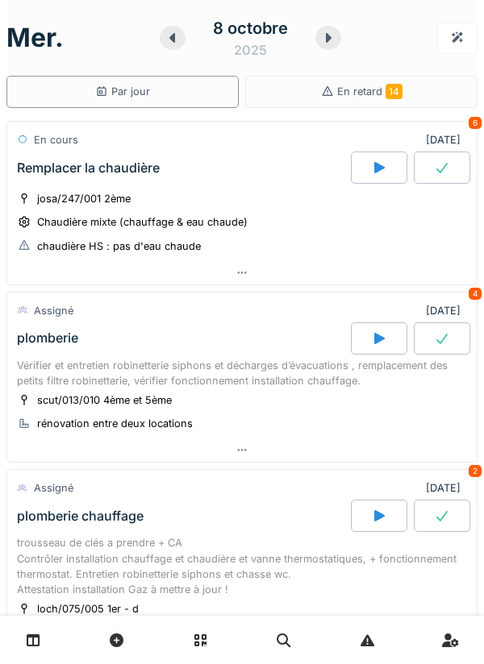
click at [469, 35] on div at bounding box center [457, 38] width 40 height 30
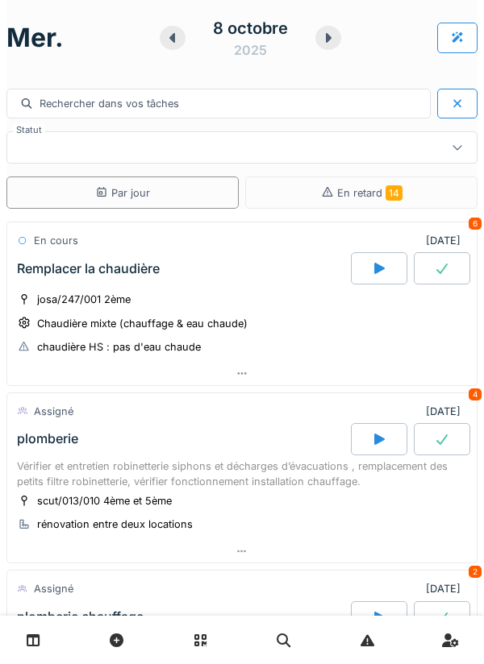
click at [466, 46] on div at bounding box center [457, 38] width 40 height 30
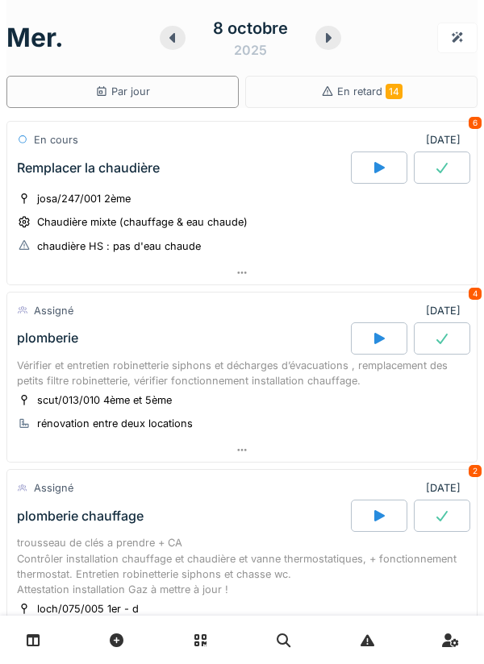
click at [472, 40] on div at bounding box center [457, 38] width 40 height 30
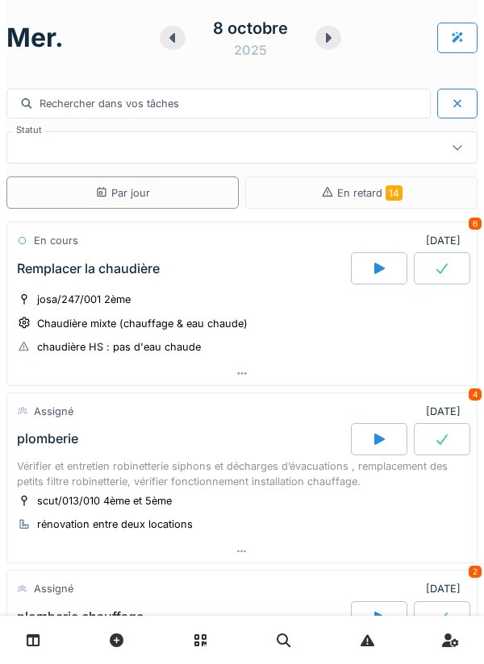
click at [468, 46] on div at bounding box center [457, 38] width 40 height 30
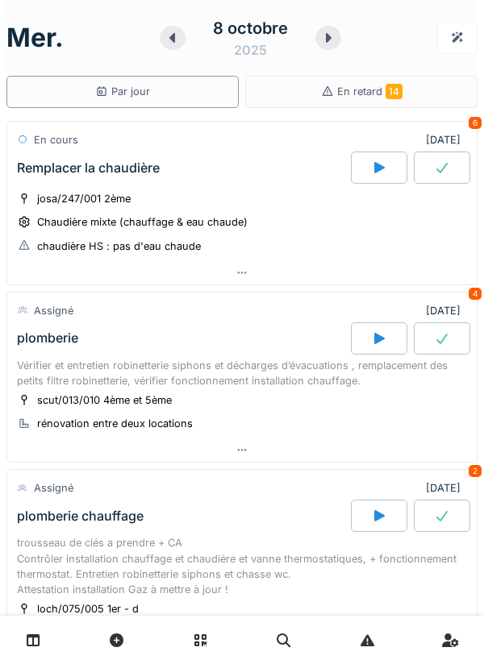
click at [176, 44] on icon at bounding box center [172, 37] width 16 height 13
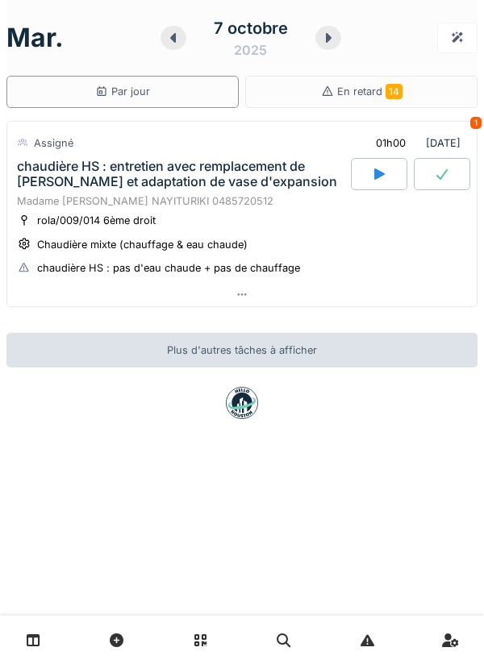
click at [369, 284] on div at bounding box center [241, 294] width 469 height 23
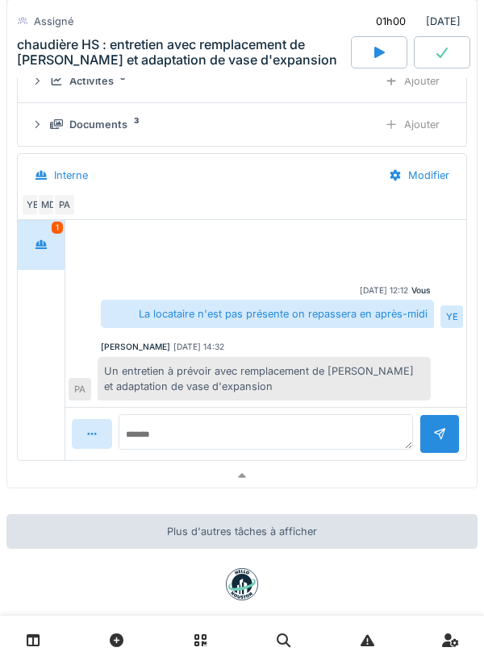
scroll to position [337, 0]
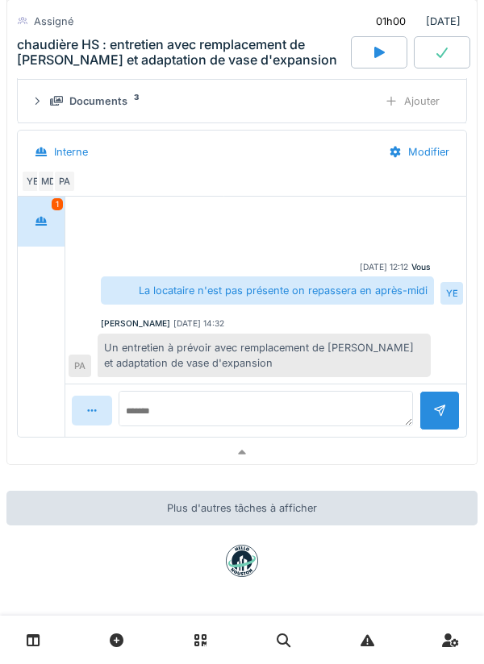
click at [289, 111] on div "Documents 3 Ajouter" at bounding box center [242, 101] width 422 height 30
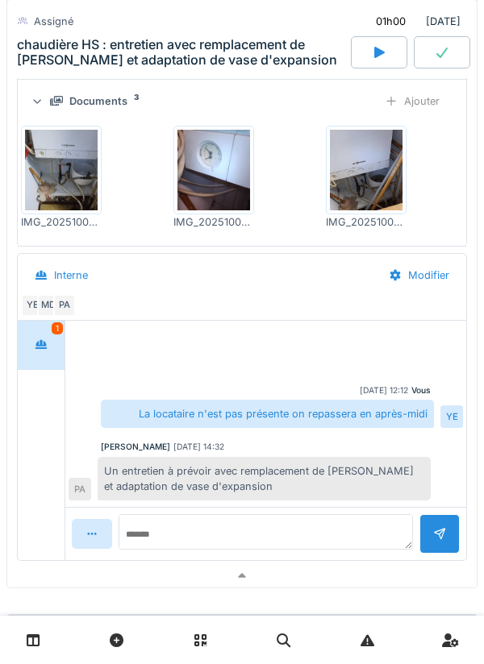
click at [75, 102] on div "Documents" at bounding box center [98, 101] width 58 height 15
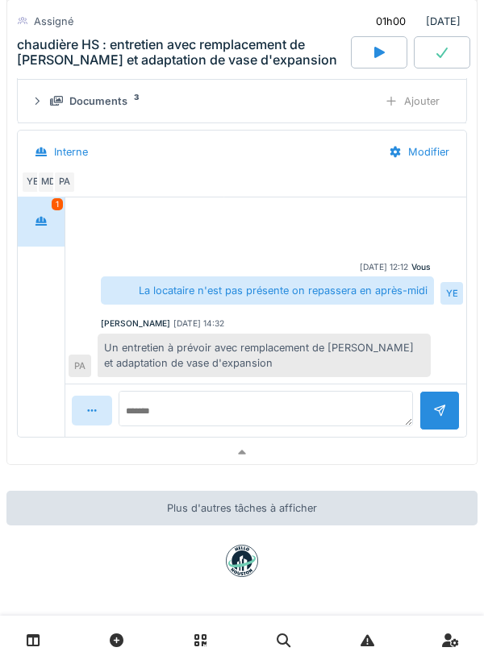
click at [77, 105] on div "Documents" at bounding box center [98, 101] width 58 height 15
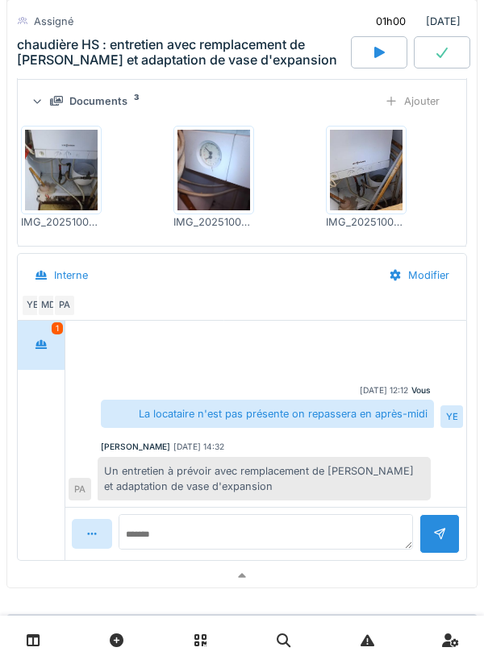
click at [78, 109] on div "Documents 3 Ajouter" at bounding box center [242, 101] width 422 height 30
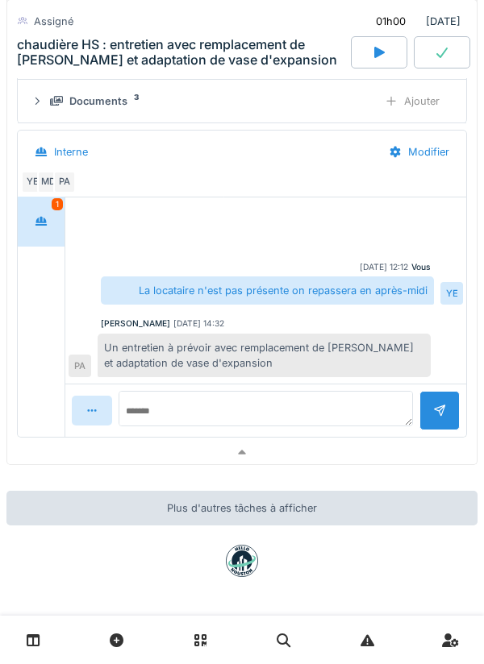
click at [393, 456] on div at bounding box center [241, 452] width 469 height 23
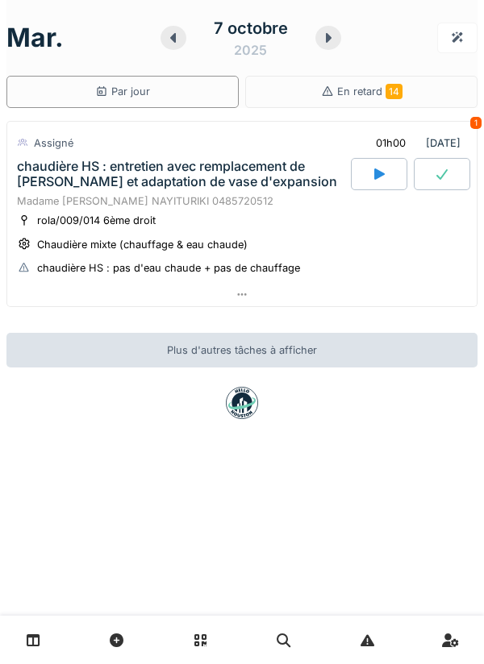
click at [323, 48] on div at bounding box center [328, 38] width 26 height 24
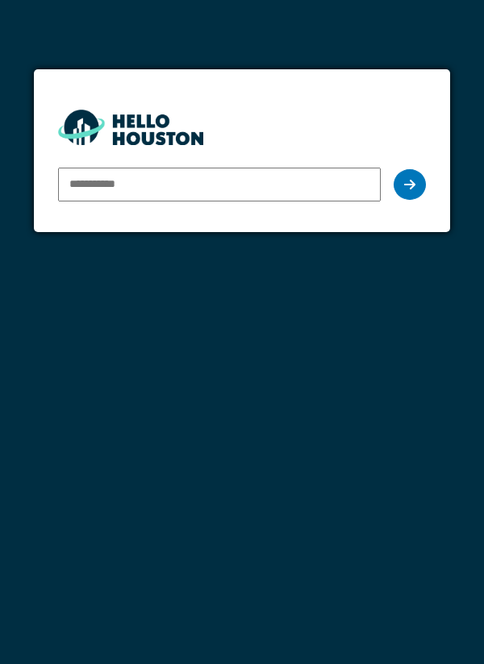
click at [272, 187] on input "email" at bounding box center [219, 185] width 323 height 34
type input "**********"
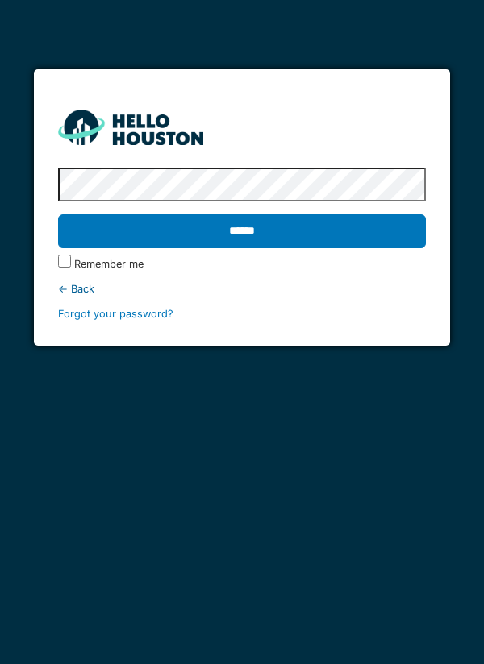
click at [394, 234] on input "******" at bounding box center [242, 231] width 368 height 34
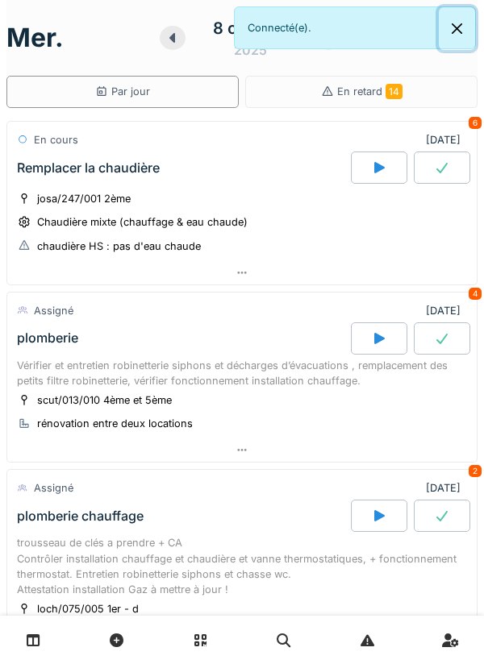
click at [462, 36] on button "Close" at bounding box center [457, 28] width 36 height 43
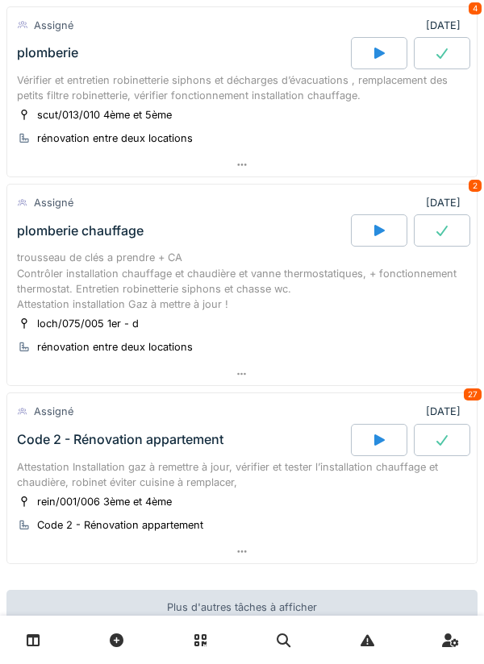
scroll to position [317, 0]
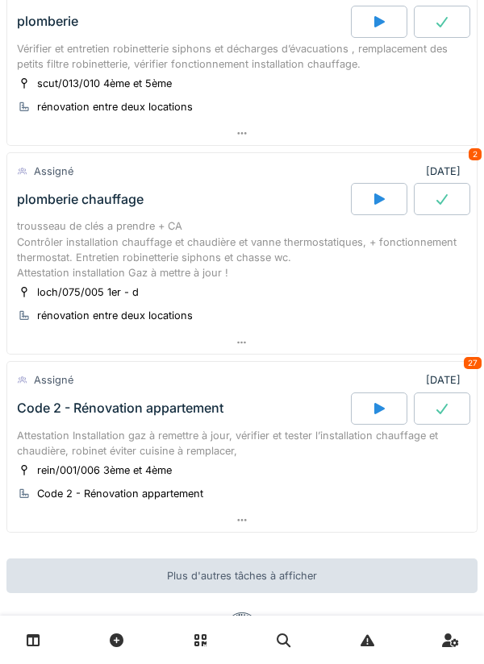
click at [337, 372] on div "Assigné 08/10/2025 27" at bounding box center [242, 379] width 450 height 23
click at [331, 335] on div at bounding box center [241, 342] width 469 height 23
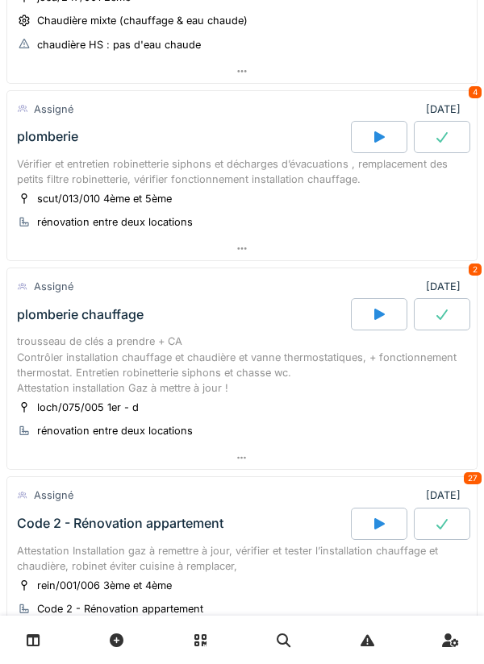
scroll to position [190, 0]
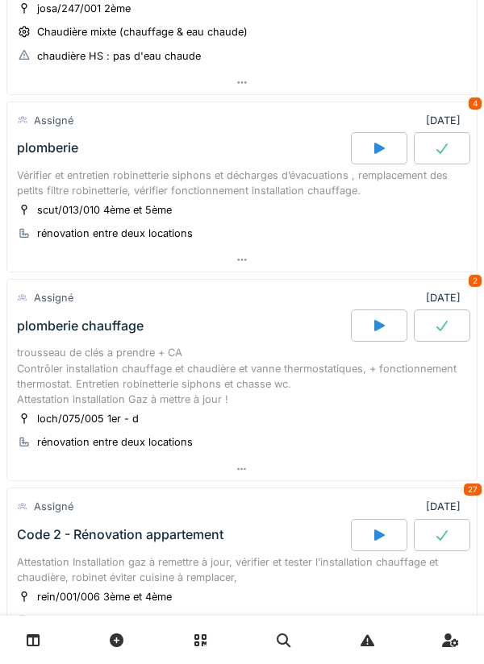
click at [385, 298] on div "Assigné 08/10/2025 2" at bounding box center [242, 297] width 450 height 23
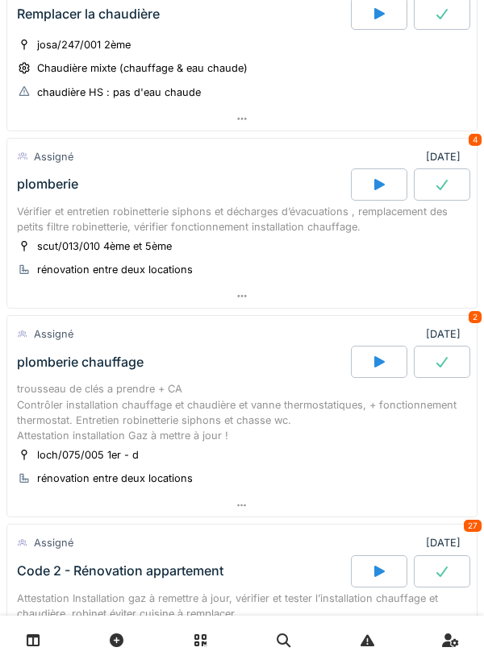
scroll to position [159, 0]
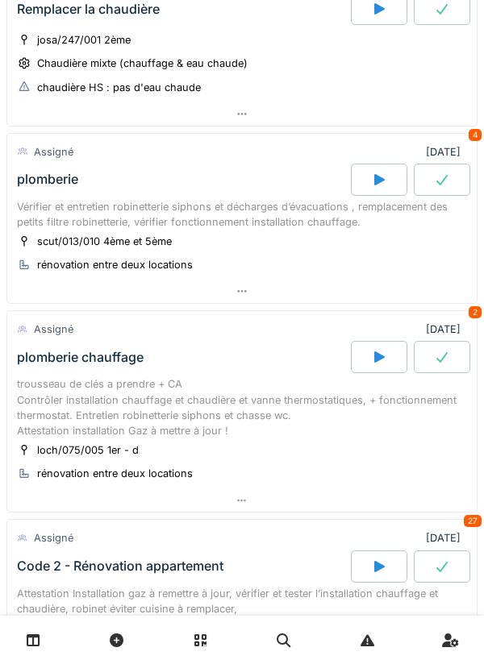
click at [374, 364] on icon at bounding box center [379, 357] width 16 height 13
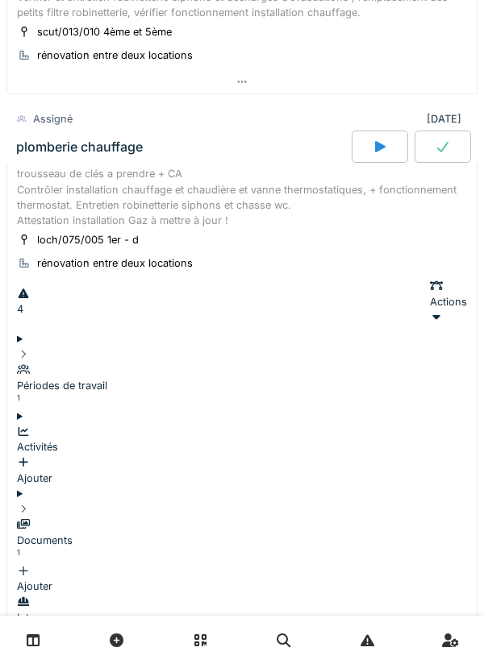
scroll to position [405, 0]
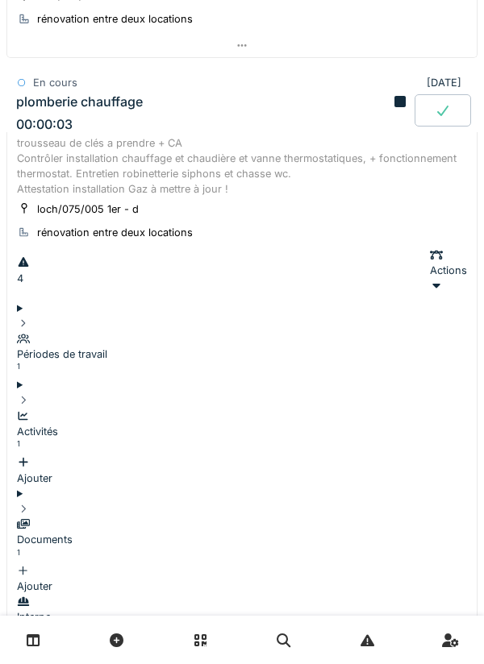
click at [319, 409] on div "Activités 1" at bounding box center [242, 432] width 450 height 47
click at [410, 455] on div "Ajouter" at bounding box center [242, 470] width 450 height 31
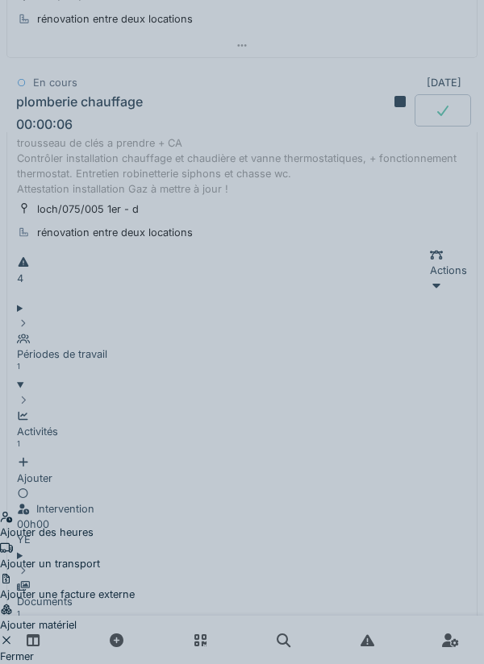
click at [135, 541] on div "Ajouter un transport" at bounding box center [67, 556] width 135 height 31
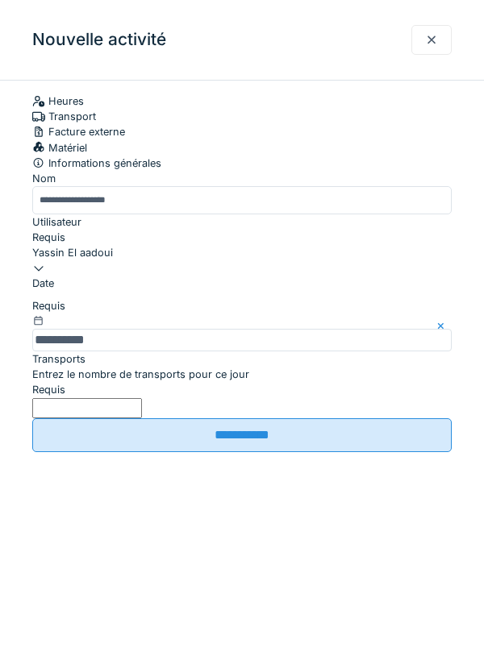
click at [143, 382] on label "Entrez le nombre de transports pour ce jour" at bounding box center [140, 374] width 217 height 15
click at [142, 418] on input "Entrez le nombre de transports pour ce jour" at bounding box center [87, 408] width 110 height 20
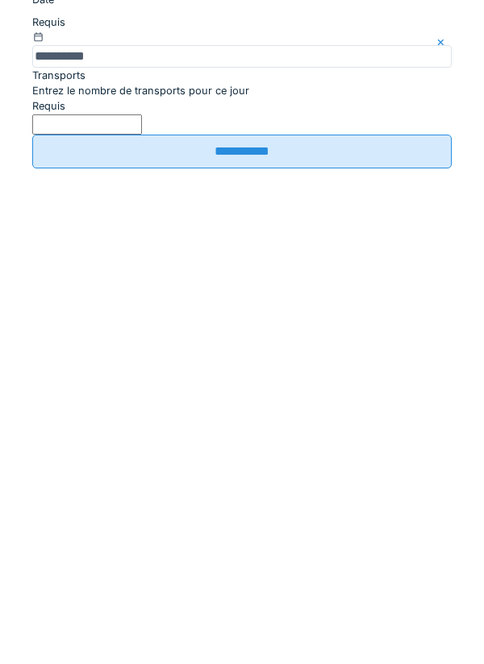
type input "*"
click at [292, 452] on input "**********" at bounding box center [241, 435] width 419 height 34
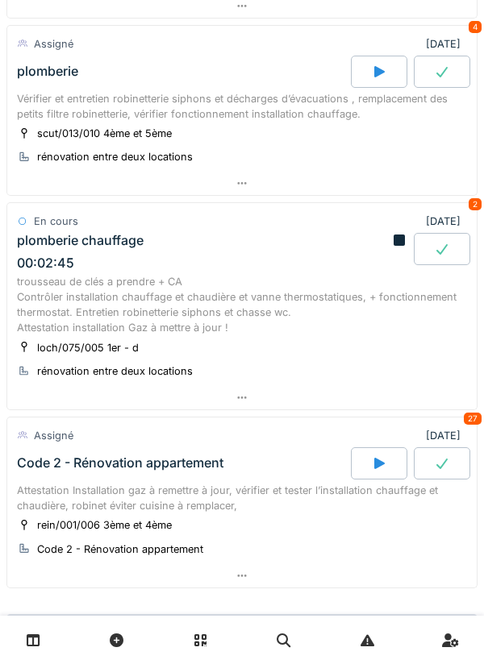
scroll to position [229, 0]
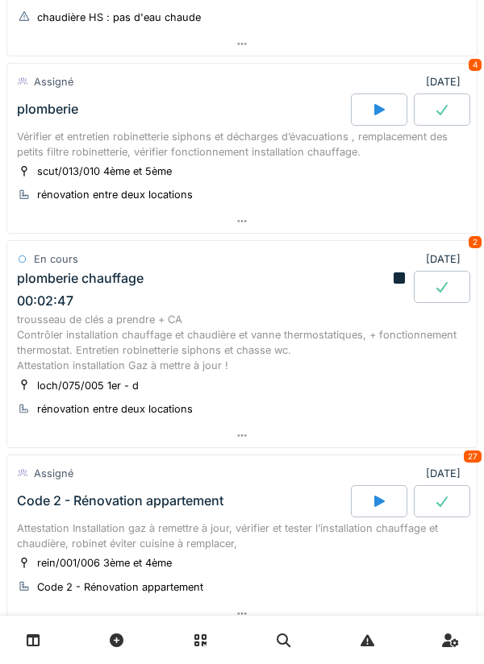
click at [391, 294] on div at bounding box center [399, 287] width 16 height 32
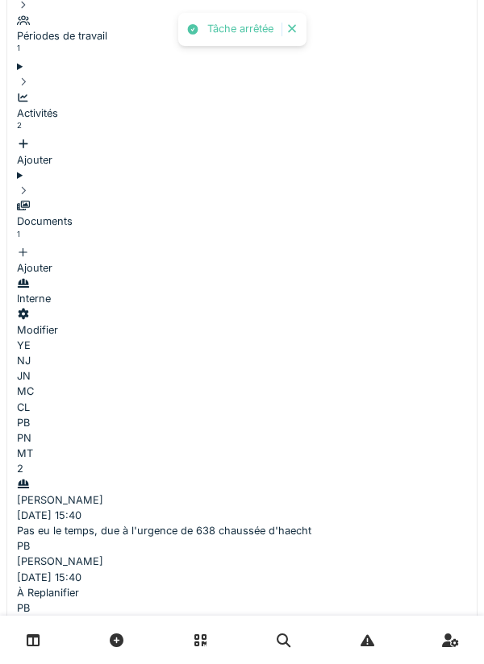
scroll to position [751, 0]
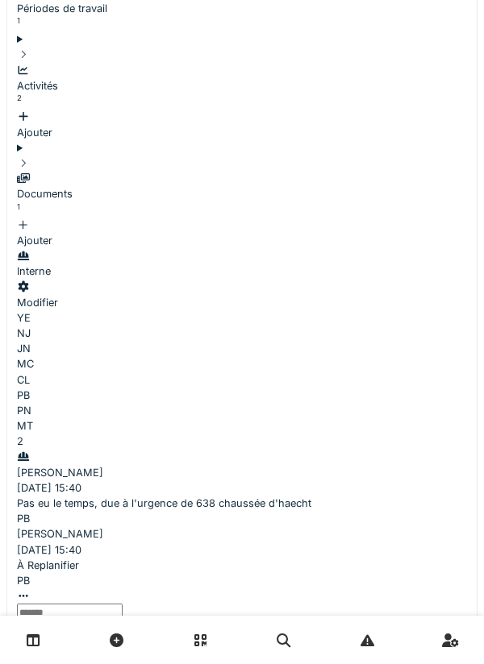
click at [342, 659] on div at bounding box center [241, 670] width 469 height 23
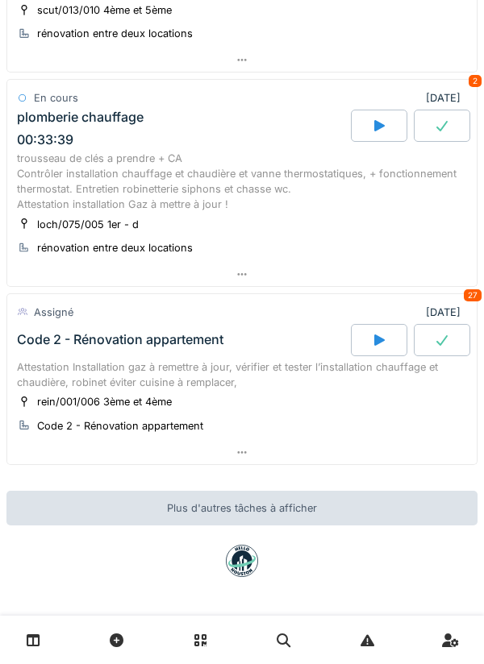
scroll to position [387, 0]
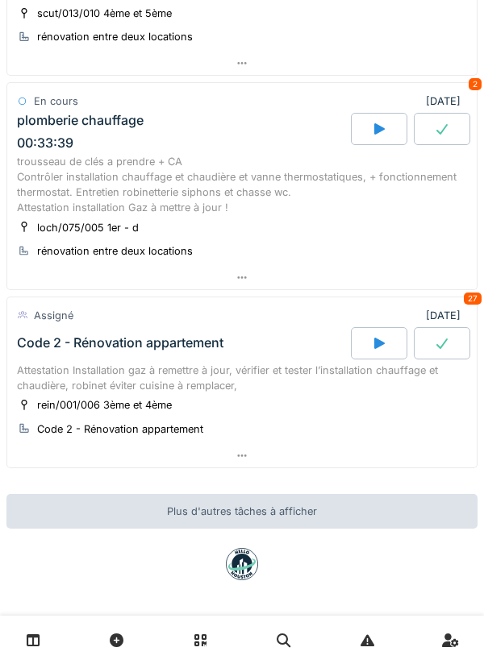
click at [82, 655] on div at bounding box center [242, 640] width 484 height 48
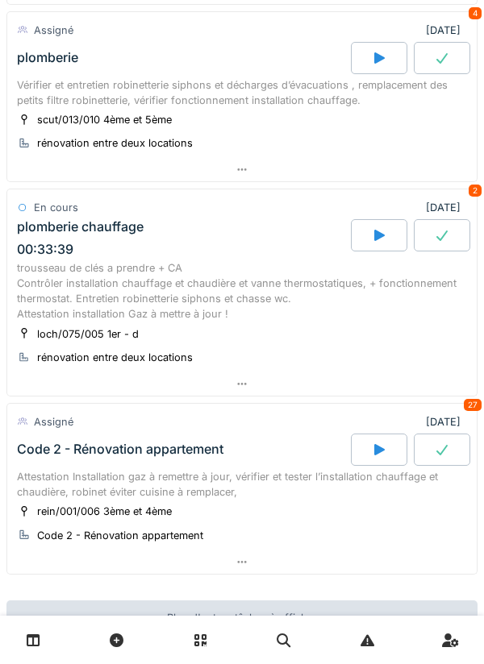
scroll to position [278, 0]
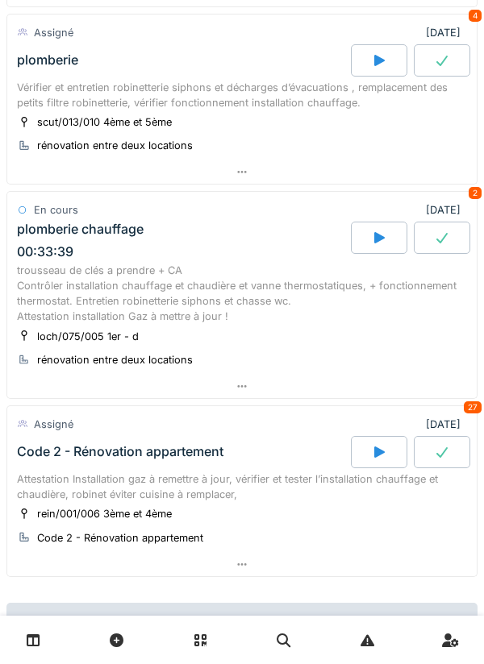
click at [261, 309] on div "trousseau de clés a prendre + CA Contrôler installation chauffage et chaudière …" at bounding box center [242, 294] width 450 height 62
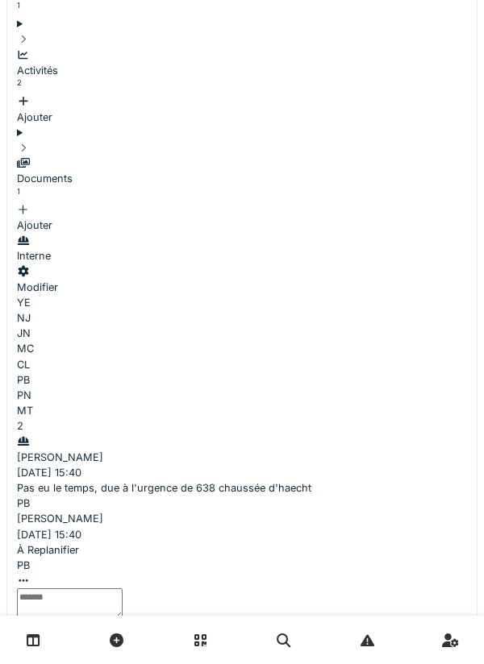
click at [271, 643] on div at bounding box center [241, 654] width 469 height 23
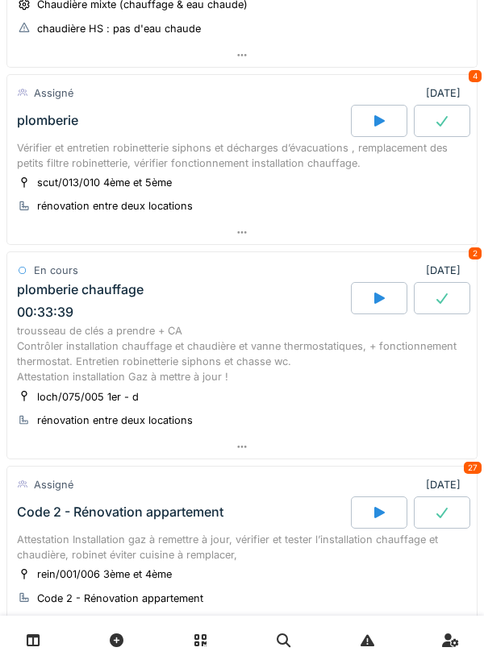
scroll to position [319, 0]
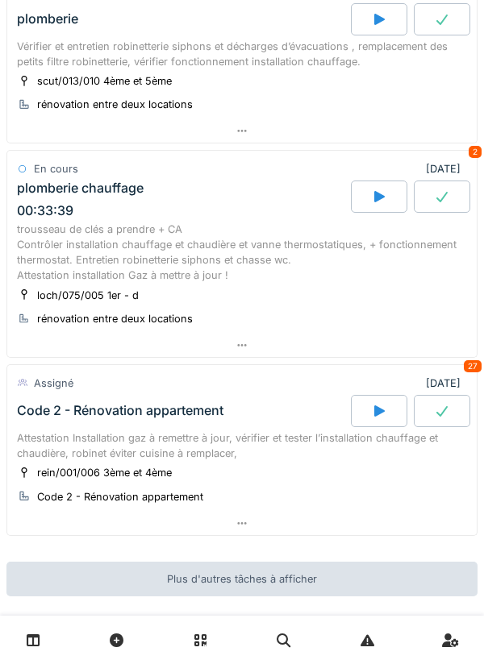
click at [360, 339] on div at bounding box center [241, 345] width 469 height 23
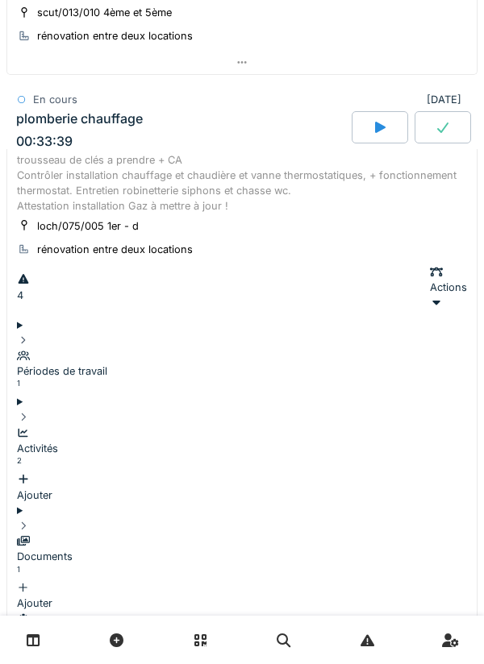
scroll to position [405, 0]
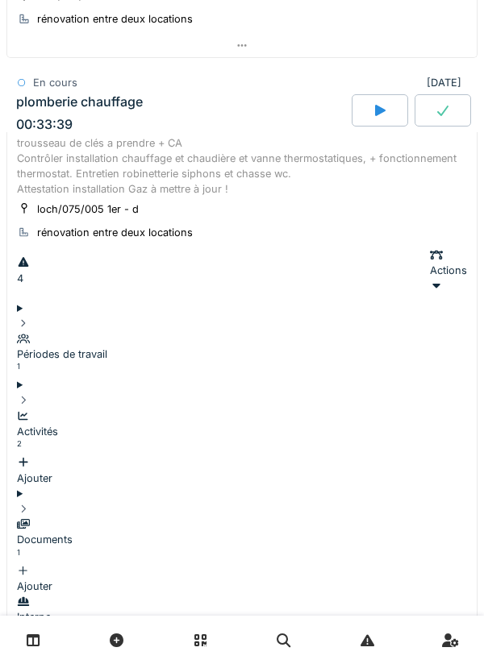
click at [287, 409] on div "Activités 2" at bounding box center [242, 432] width 450 height 47
click at [352, 409] on div "Activités 2" at bounding box center [242, 432] width 450 height 47
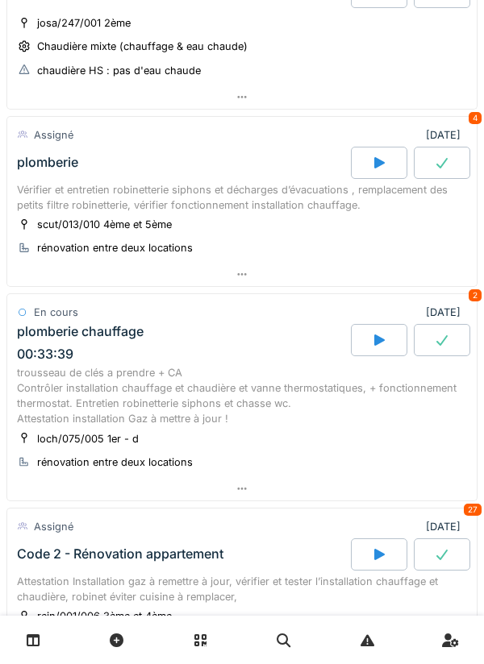
scroll to position [0, 0]
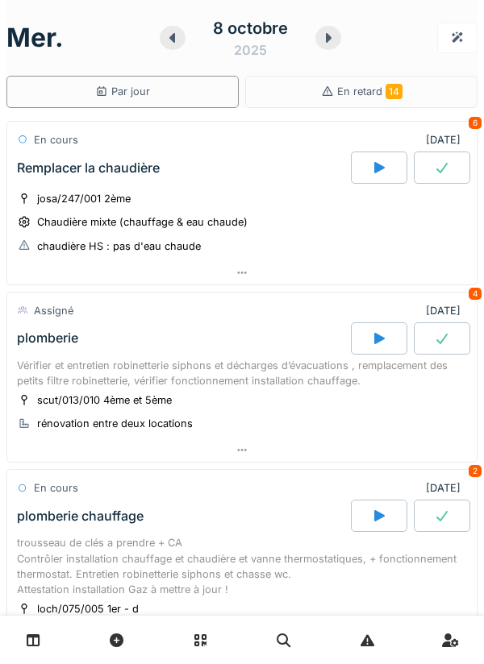
scroll to position [127, 0]
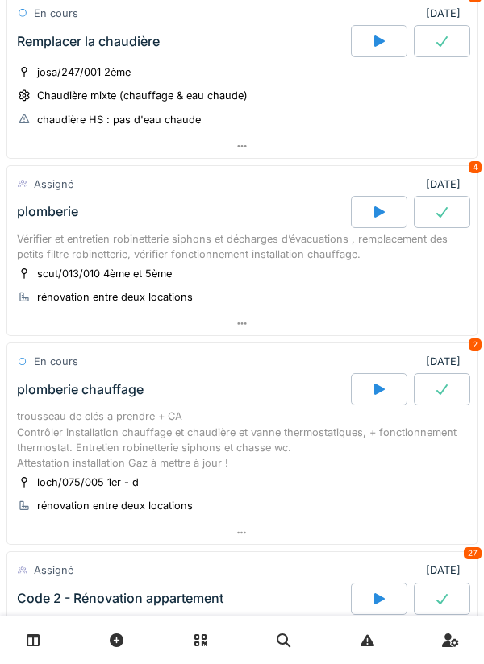
click at [375, 212] on icon at bounding box center [379, 211] width 10 height 11
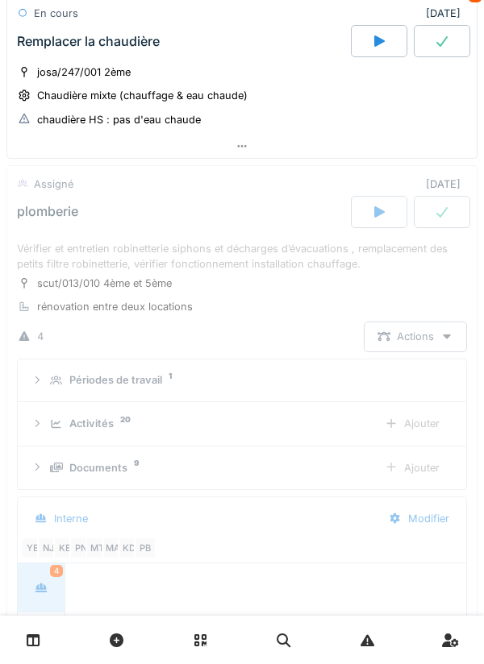
scroll to position [227, 0]
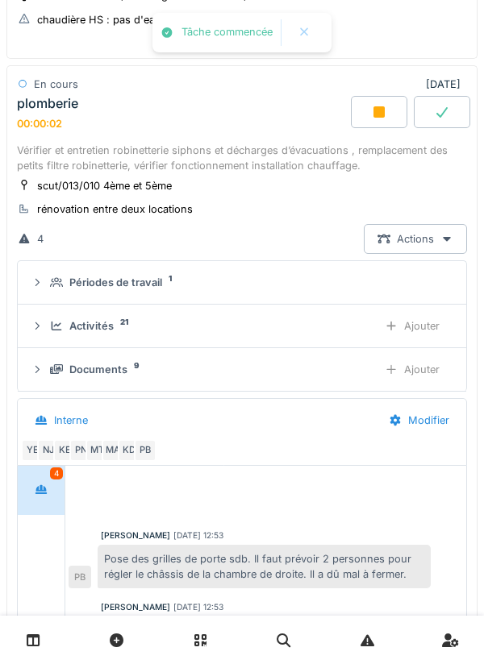
click at [428, 323] on div "Ajouter" at bounding box center [412, 326] width 82 height 30
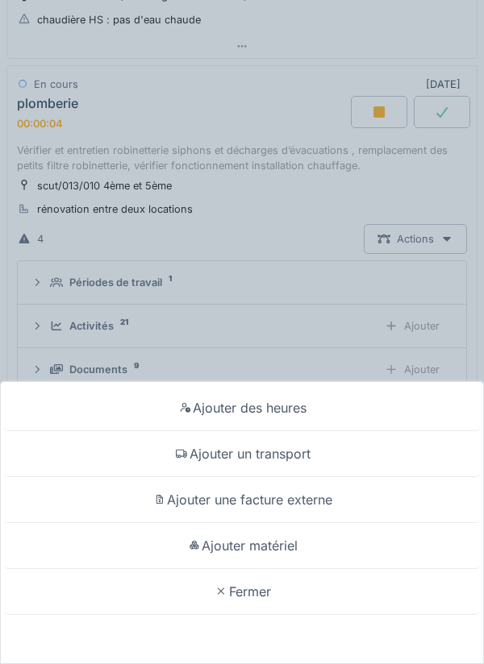
click at [369, 456] on div "Ajouter un transport" at bounding box center [242, 454] width 476 height 46
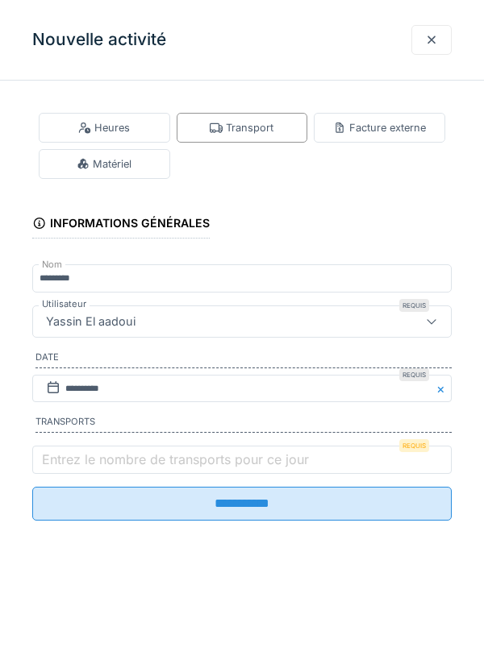
click at [253, 464] on label "Entrez le nombre de transports pour ce jour" at bounding box center [175, 459] width 273 height 19
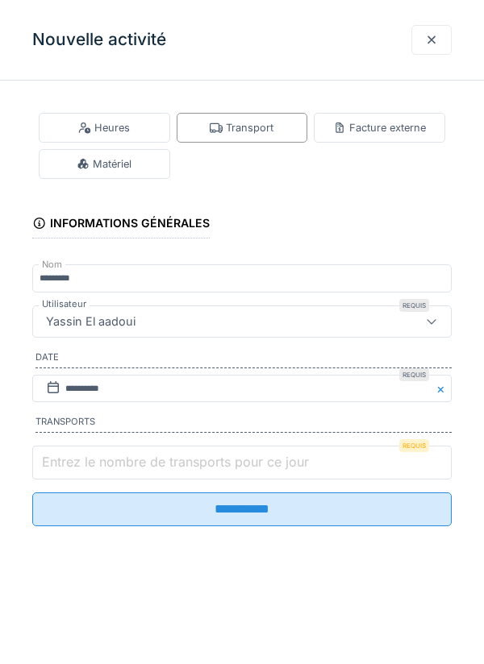
click at [253, 464] on input "Entrez le nombre de transports pour ce jour" at bounding box center [241, 463] width 419 height 34
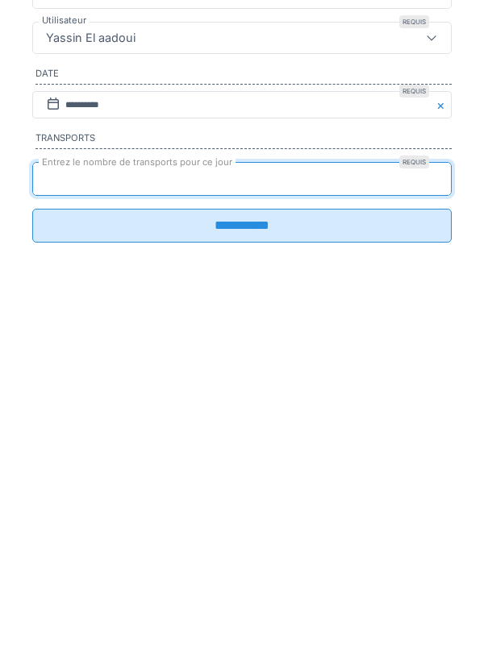
type input "*"
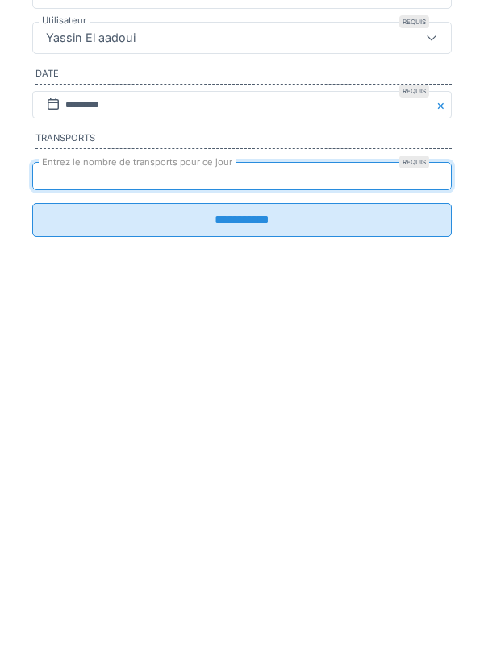
click at [341, 517] on input "**********" at bounding box center [241, 504] width 419 height 34
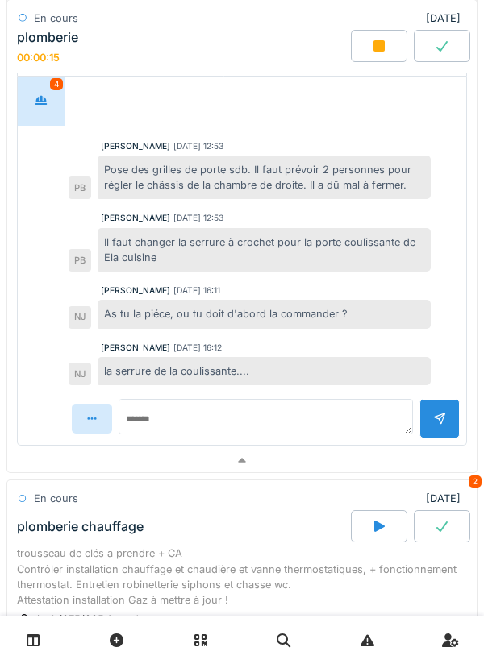
click at [297, 451] on div at bounding box center [241, 460] width 469 height 23
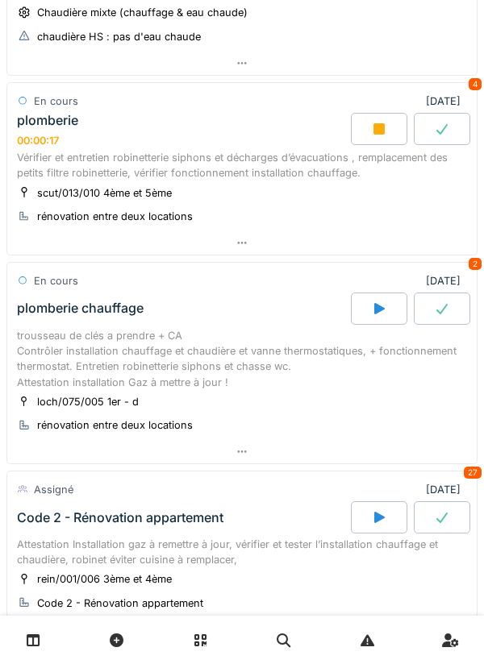
scroll to position [0, 0]
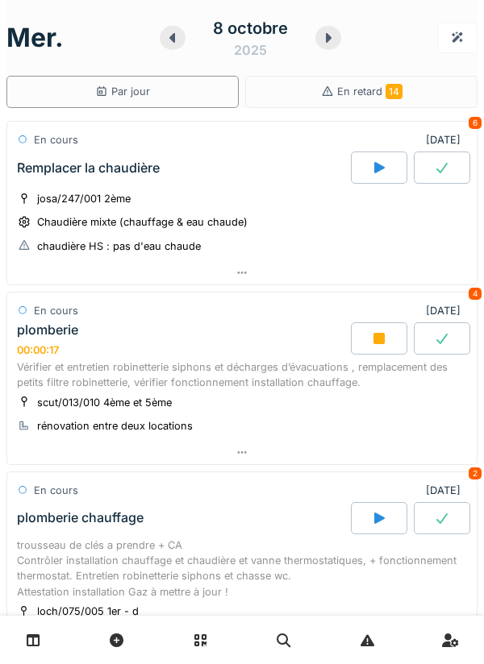
click at [294, 443] on div at bounding box center [241, 452] width 469 height 23
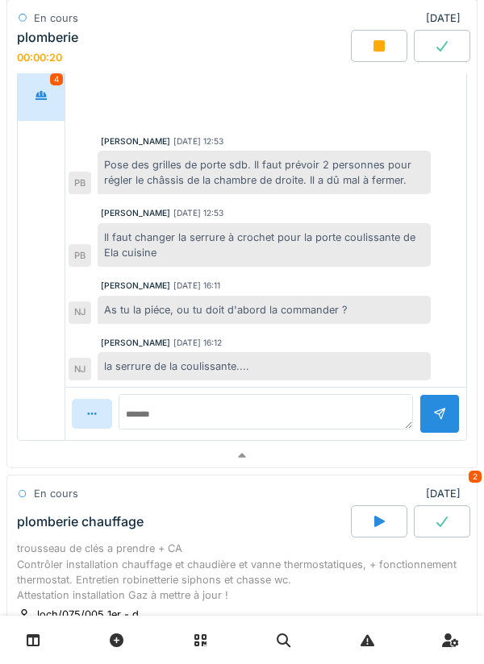
scroll to position [631, 0]
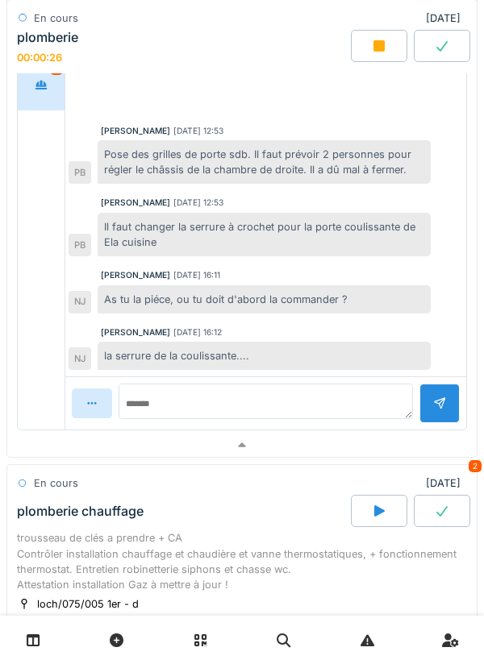
click at [332, 454] on div at bounding box center [241, 445] width 469 height 23
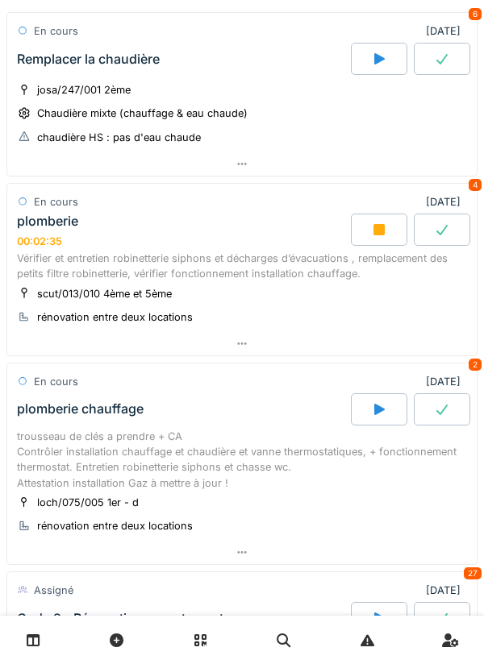
scroll to position [108, 0]
click at [182, 644] on link at bounding box center [200, 641] width 41 height 38
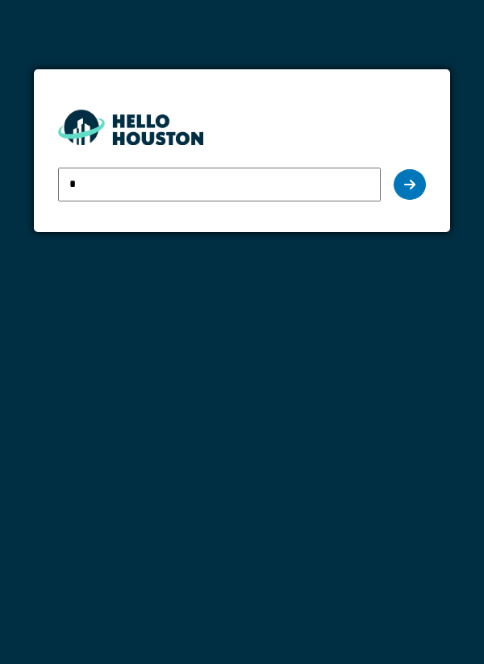
type input "**********"
click at [419, 196] on div at bounding box center [409, 184] width 32 height 31
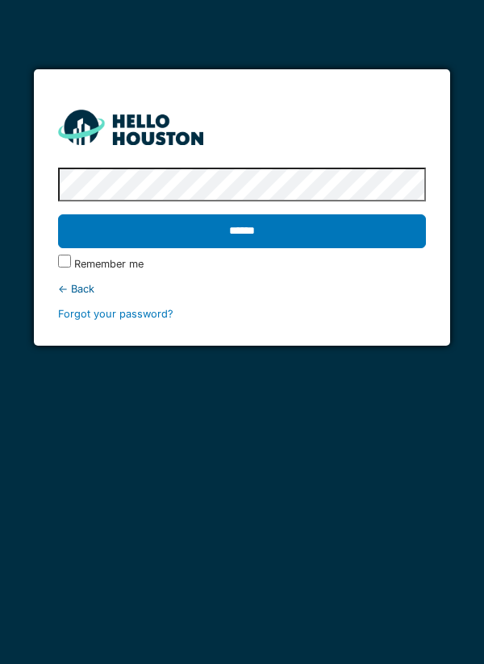
click at [330, 234] on input "******" at bounding box center [242, 231] width 368 height 34
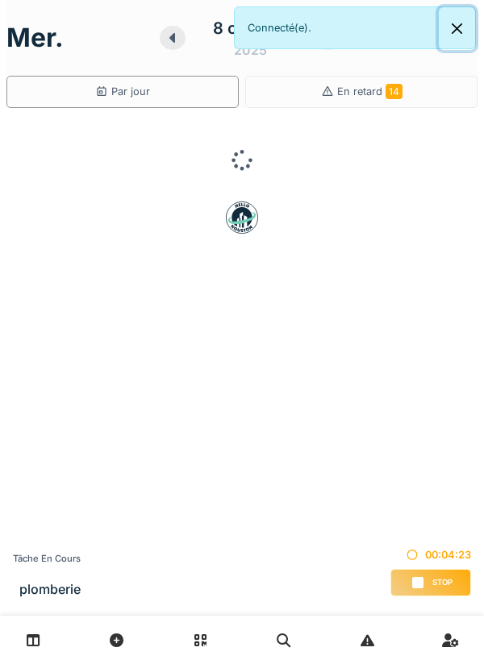
click at [464, 27] on button "Close" at bounding box center [457, 28] width 36 height 43
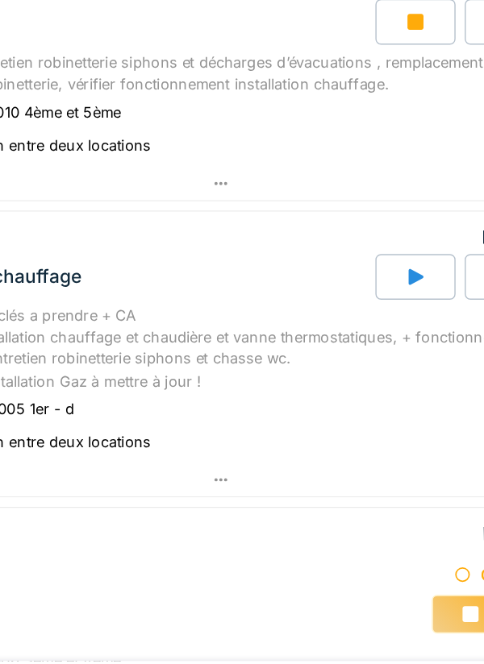
scroll to position [187, 0]
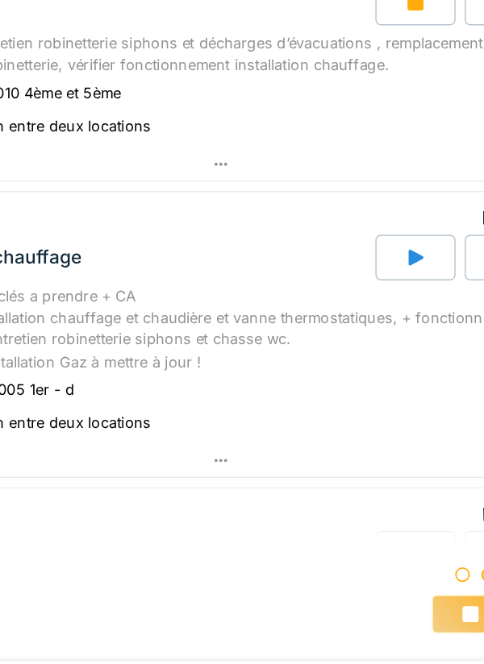
click at [217, 443] on div "loch/075/005 1er - d rénovation entre deux locations" at bounding box center [242, 436] width 450 height 40
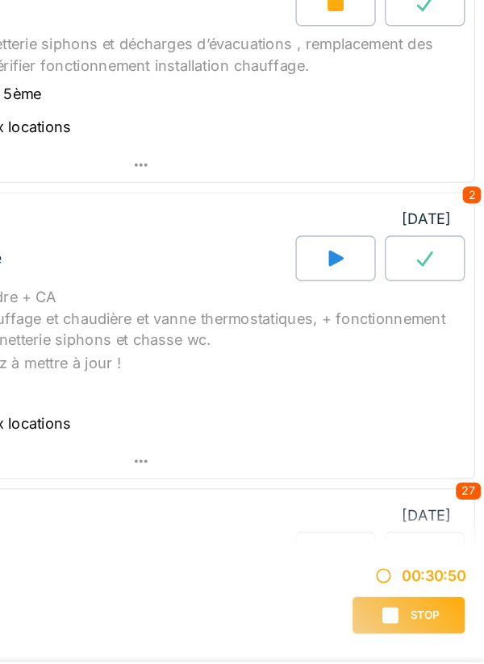
scroll to position [203, 0]
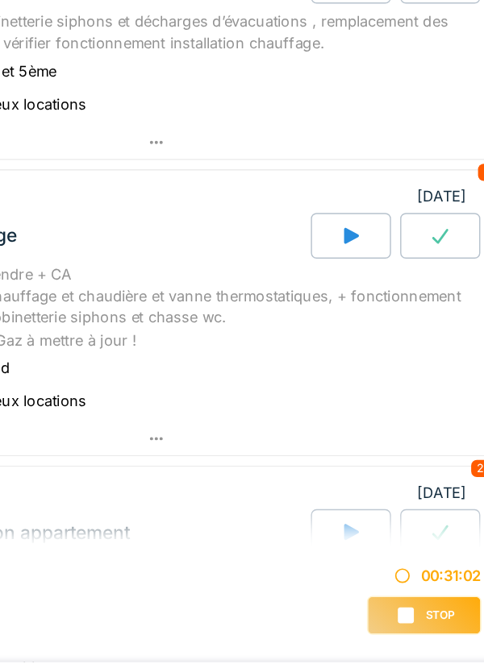
click at [422, 616] on div at bounding box center [242, 640] width 484 height 48
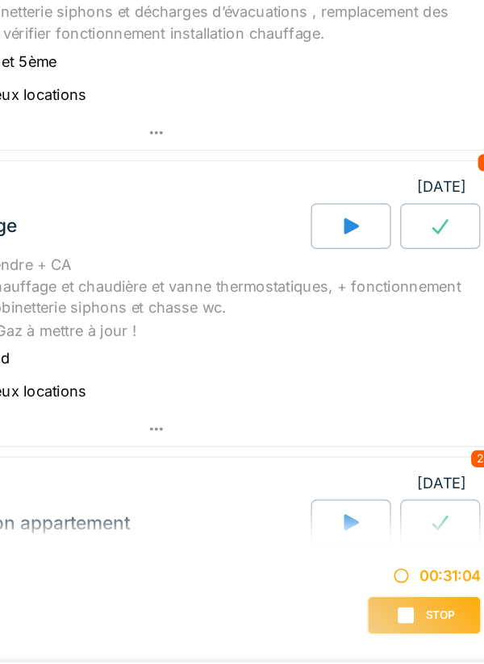
click at [435, 431] on div "loch/075/005 1er - d rénovation entre deux locations" at bounding box center [242, 413] width 450 height 40
click at [421, 619] on div at bounding box center [242, 640] width 484 height 48
click at [439, 611] on div "Tâche en cours plomberie 00:31:08 Stop" at bounding box center [242, 575] width 484 height 81
